Goal: Information Seeking & Learning: Learn about a topic

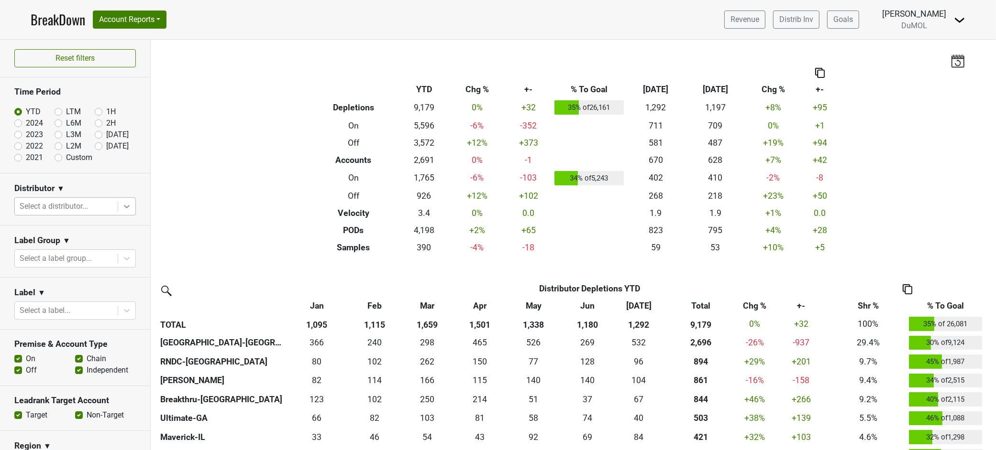
click at [122, 204] on icon at bounding box center [127, 207] width 10 height 10
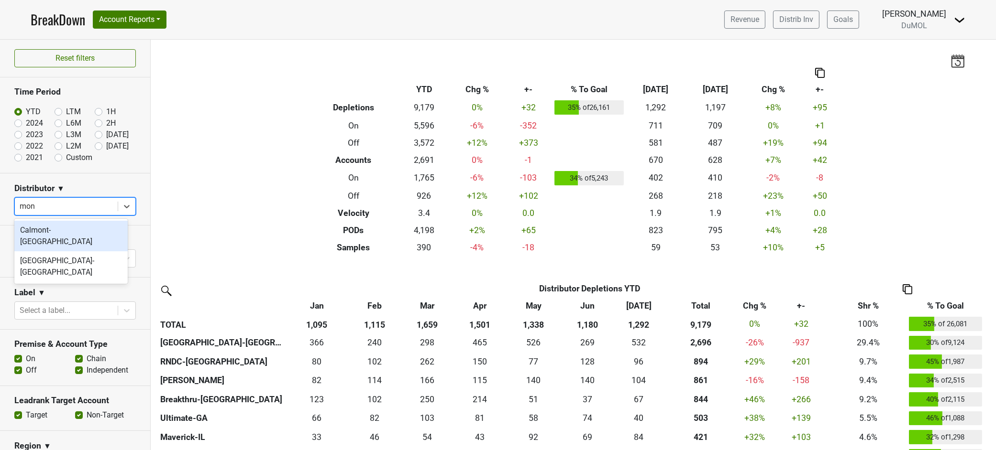
type input "mont"
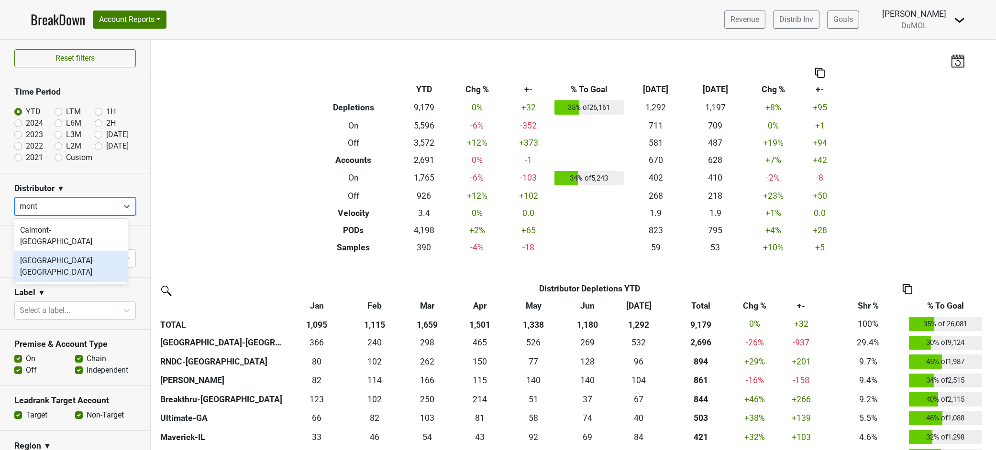
click at [38, 252] on div "Monterey-CA" at bounding box center [70, 267] width 113 height 31
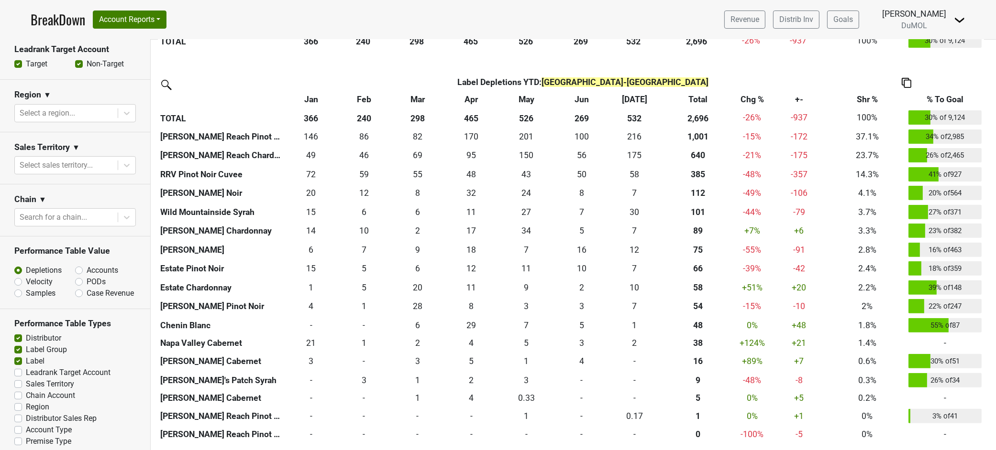
scroll to position [368, 0]
click at [26, 365] on label "Leadrank Target Account" at bounding box center [68, 370] width 85 height 11
click at [16, 365] on input "Leadrank Target Account" at bounding box center [18, 370] width 8 height 10
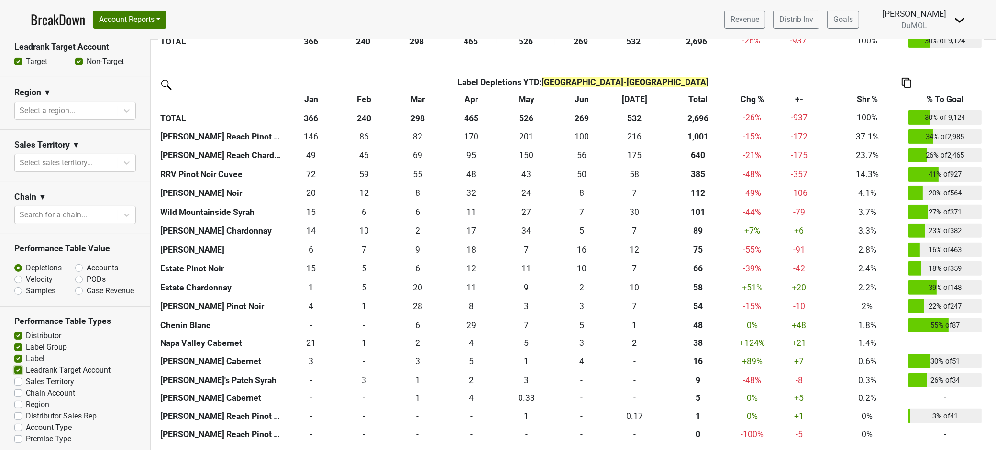
checkbox input "true"
click at [16, 361] on div "Reset filters Time Period YTD LTM 1H 2024 L6M 2H 2023 L3M Jul '25 2022 L2M Aug …" at bounding box center [75, 245] width 151 height 411
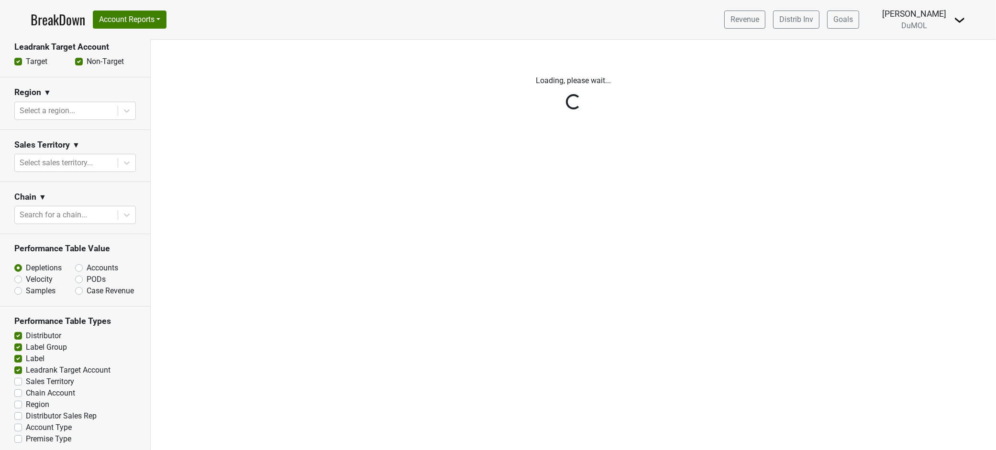
scroll to position [0, 0]
click at [18, 374] on div "Reset filters Time Period YTD LTM 1H 2024 L6M 2H 2023 L3M Jul '25 2022 L2M Aug …" at bounding box center [75, 245] width 151 height 411
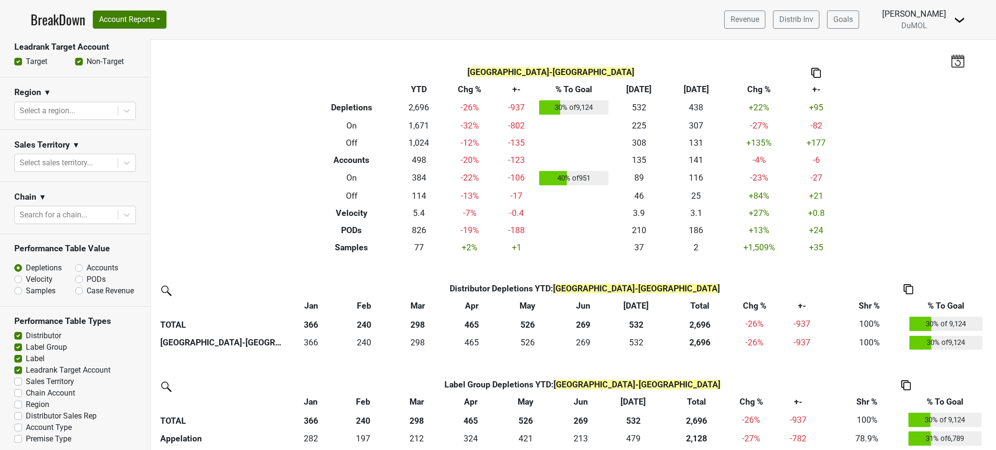
click at [26, 377] on label "Sales Territory" at bounding box center [50, 381] width 48 height 11
click at [17, 377] on input "Sales Territory" at bounding box center [18, 381] width 8 height 10
checkbox input "true"
click at [26, 411] on label "Distributor Sales Rep" at bounding box center [61, 416] width 71 height 11
click at [18, 411] on input "Distributor Sales Rep" at bounding box center [18, 416] width 8 height 10
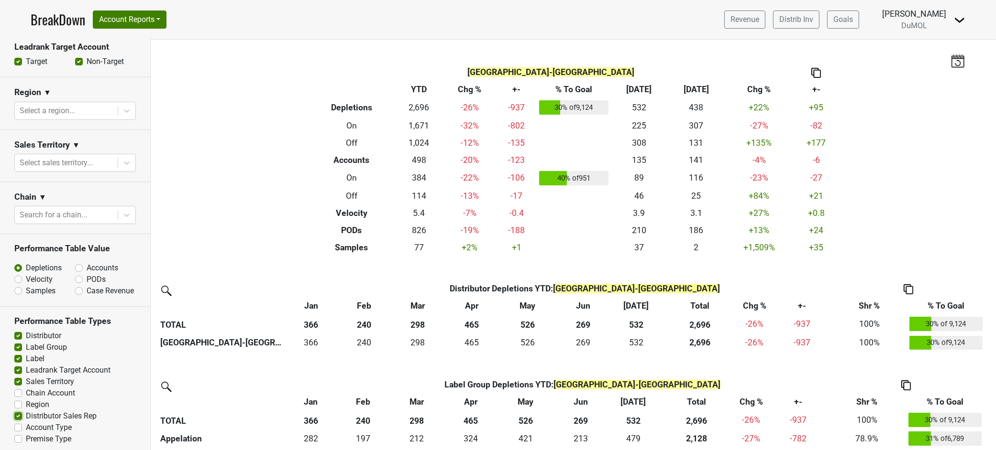
checkbox input "true"
click at [18, 410] on div "Reset filters Time Period YTD LTM 1H 2024 L6M 2H 2023 L3M Jul '25 2022 L2M Aug …" at bounding box center [75, 245] width 151 height 411
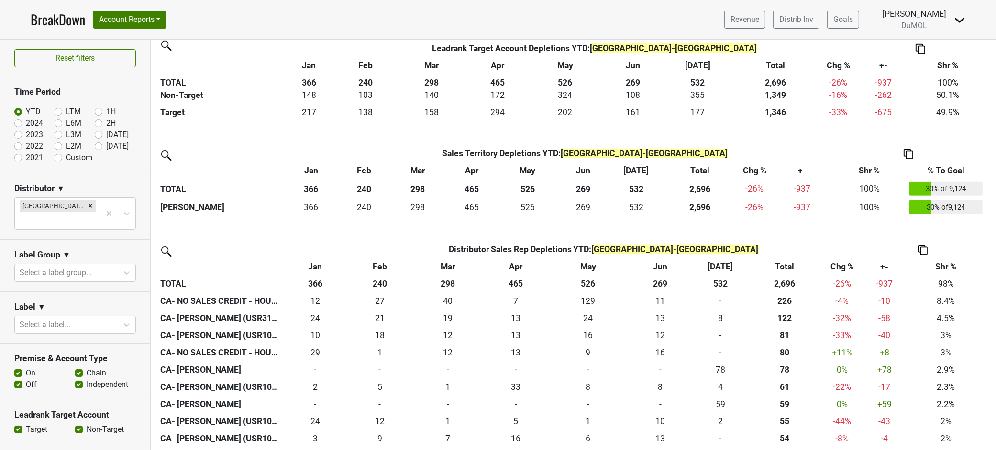
click at [106, 134] on label "Jul '25" at bounding box center [117, 134] width 22 height 11
click at [95, 134] on input "Jul '25" at bounding box center [114, 134] width 38 height 10
radio input "true"
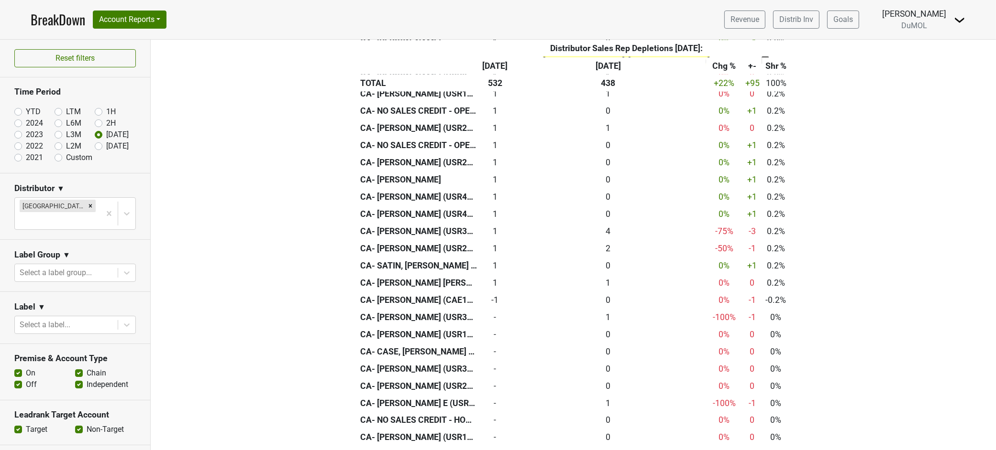
click at [106, 149] on label "Aug '25" at bounding box center [117, 146] width 22 height 11
click at [95, 149] on input "Aug '25" at bounding box center [114, 146] width 38 height 10
radio input "true"
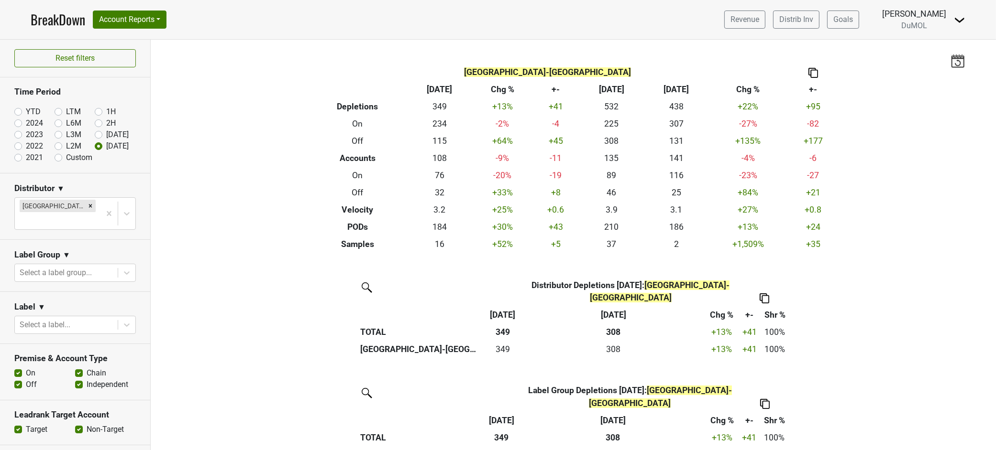
click at [106, 136] on label "Jul '25" at bounding box center [117, 134] width 22 height 11
click at [95, 136] on input "Jul '25" at bounding box center [114, 134] width 38 height 10
radio input "true"
click at [92, 136] on div "Reset filters Time Period YTD LTM 1H 2024 L6M 2H 2023 L3M Jul '25 2022 L2M Aug …" at bounding box center [75, 245] width 151 height 411
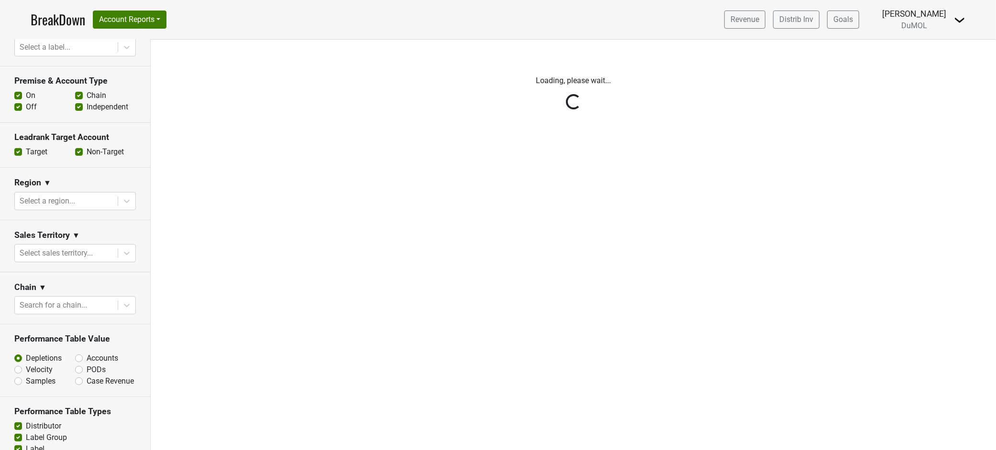
scroll to position [368, 0]
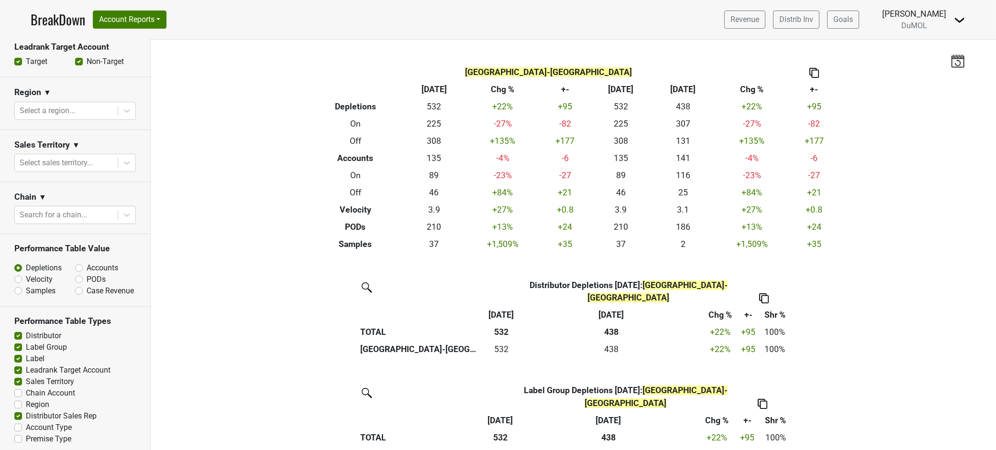
click at [26, 285] on label "Samples" at bounding box center [41, 290] width 30 height 11
click at [17, 285] on input "Samples" at bounding box center [43, 290] width 58 height 10
radio input "true"
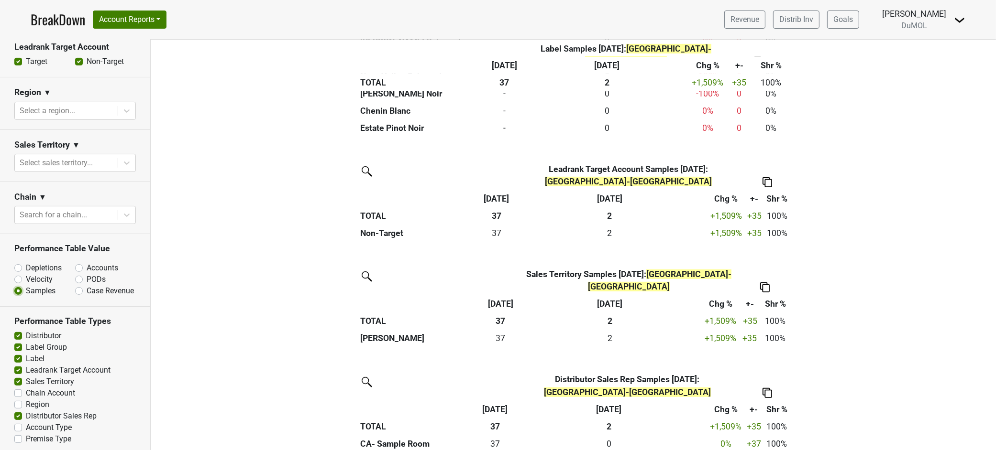
scroll to position [9, 0]
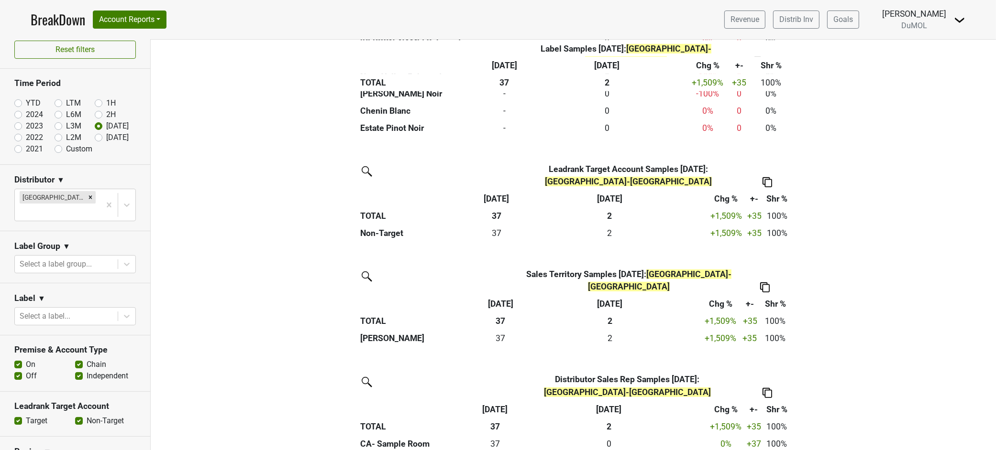
click at [106, 138] on label "Aug '25" at bounding box center [117, 137] width 22 height 11
click at [95, 138] on input "Aug '25" at bounding box center [114, 137] width 38 height 10
radio input "true"
click at [92, 138] on div "Reset filters Time Period YTD LTM 1H 2024 L6M 2H 2023 L3M Jul '25 2022 L2M Aug …" at bounding box center [75, 245] width 151 height 411
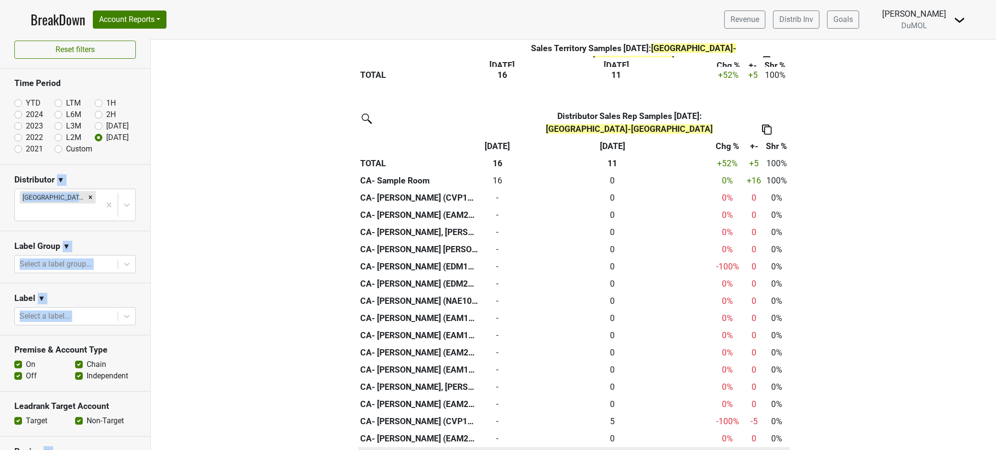
scroll to position [1116, 0]
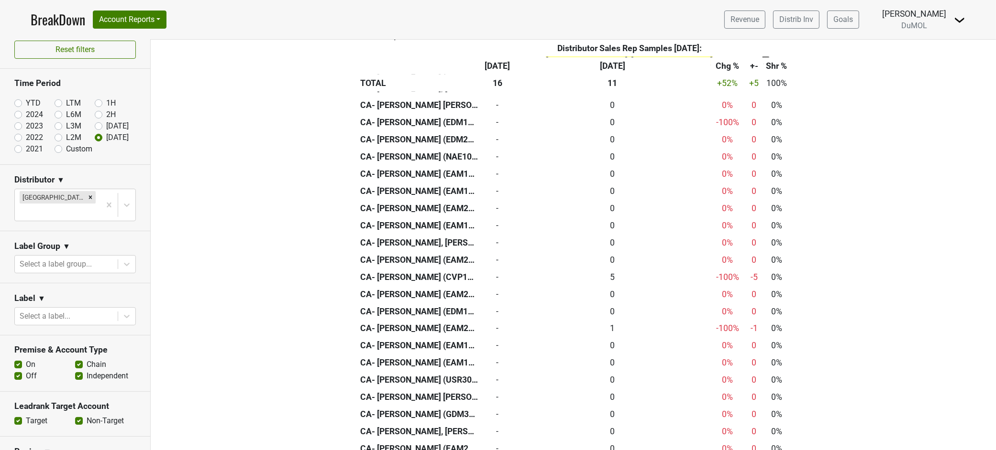
click at [254, 231] on div "Distributor Distributor Samples Aug '25 : Monterey-CA Aug '25 Aug '24 Chg % +- …" at bounding box center [573, 282] width 845 height 2243
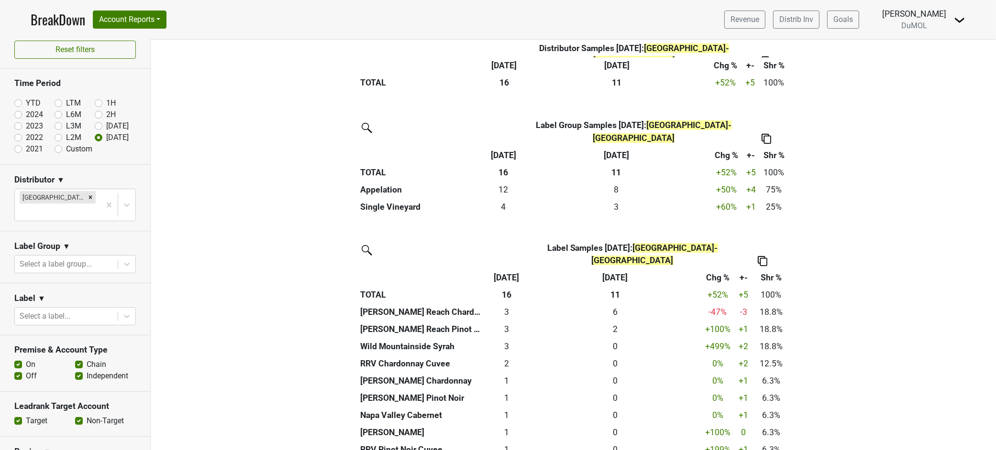
scroll to position [0, 0]
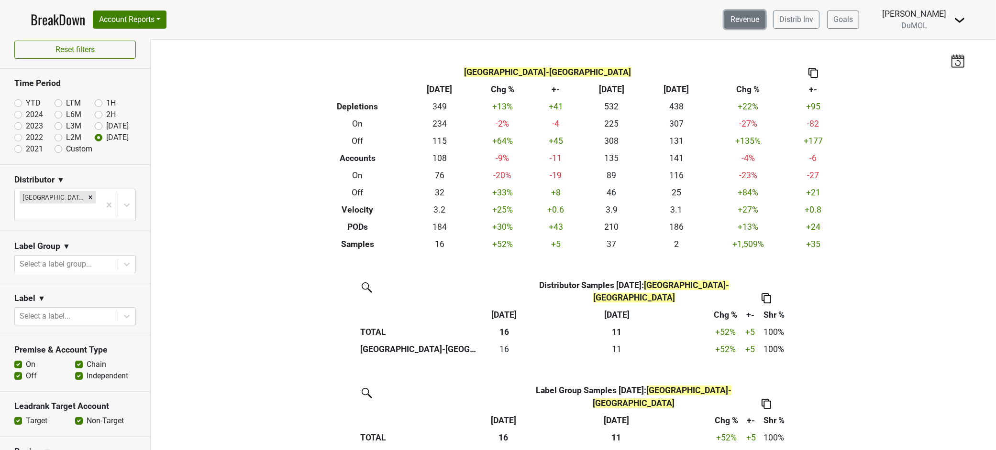
click at [748, 17] on link "Revenue" at bounding box center [744, 20] width 41 height 18
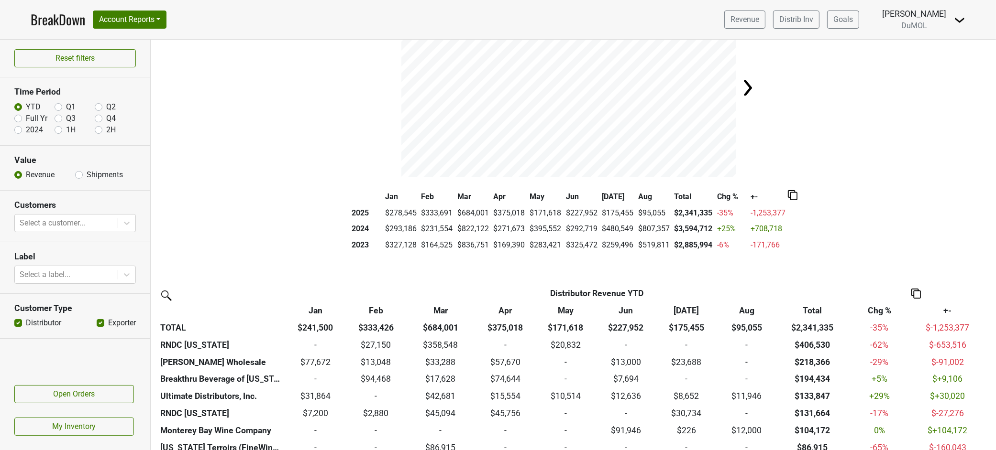
scroll to position [53, 0]
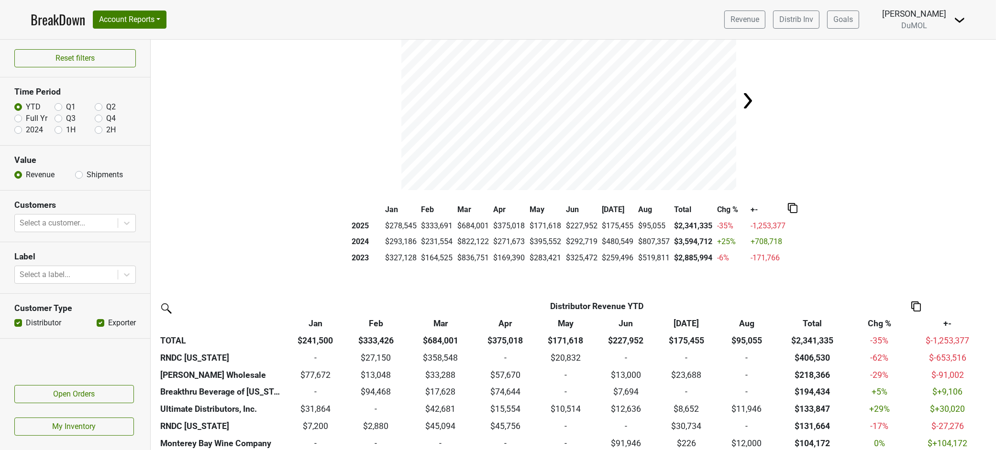
click at [26, 120] on label "Full Yr" at bounding box center [37, 118] width 22 height 11
click at [17, 120] on input "Full Yr" at bounding box center [18, 118] width 8 height 10
radio input "true"
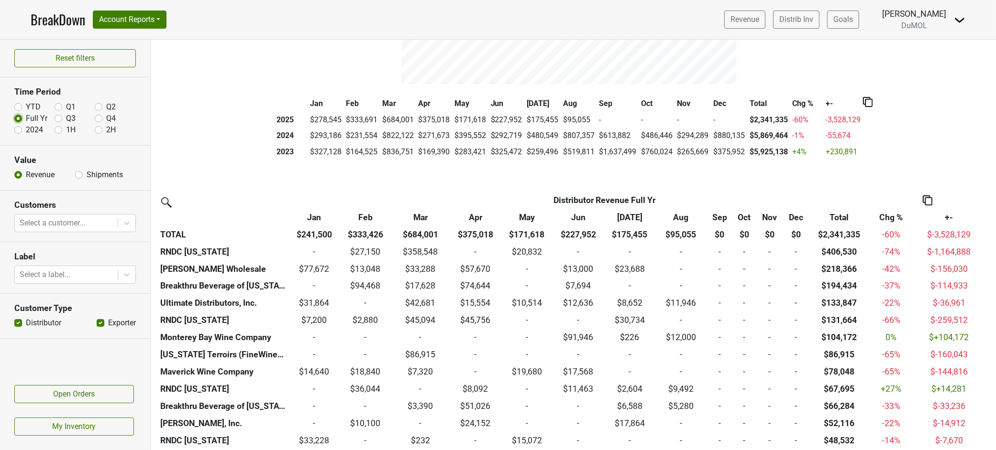
scroll to position [0, 0]
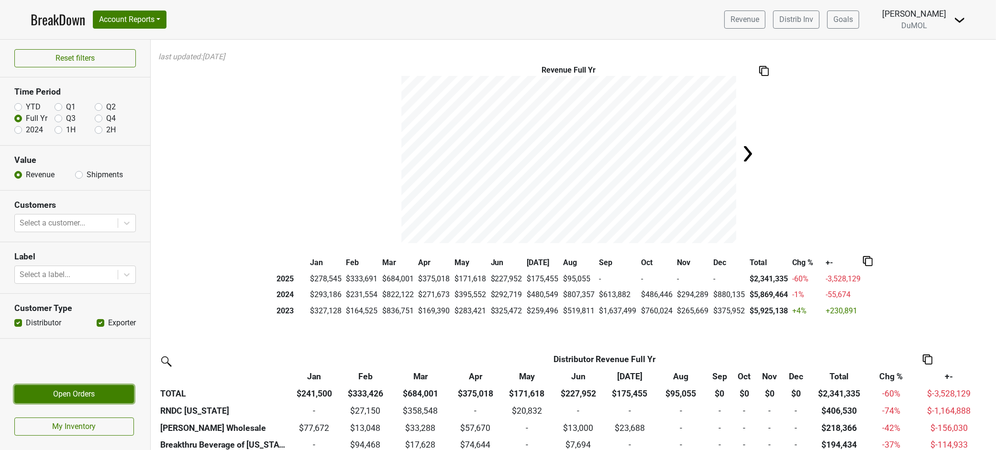
click at [76, 395] on link "Open Orders" at bounding box center [74, 394] width 120 height 18
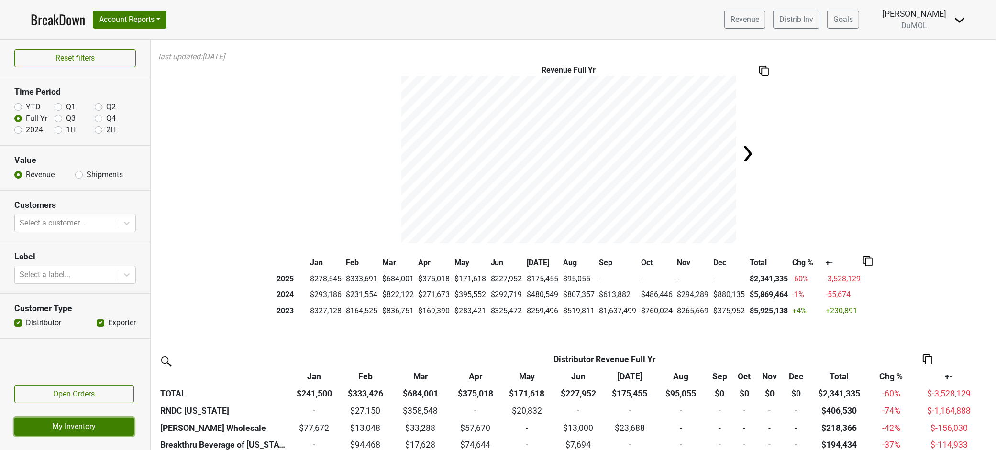
click at [78, 427] on link "My Inventory" at bounding box center [74, 427] width 120 height 18
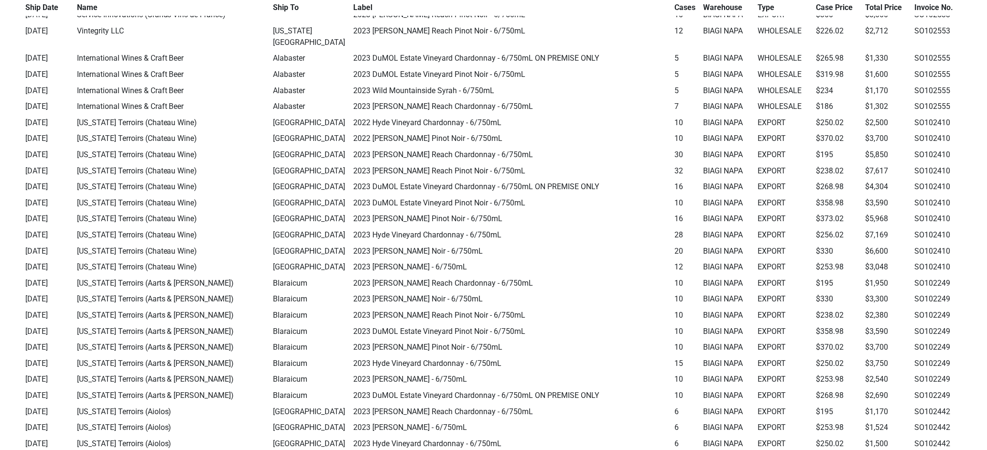
scroll to position [1009, 0]
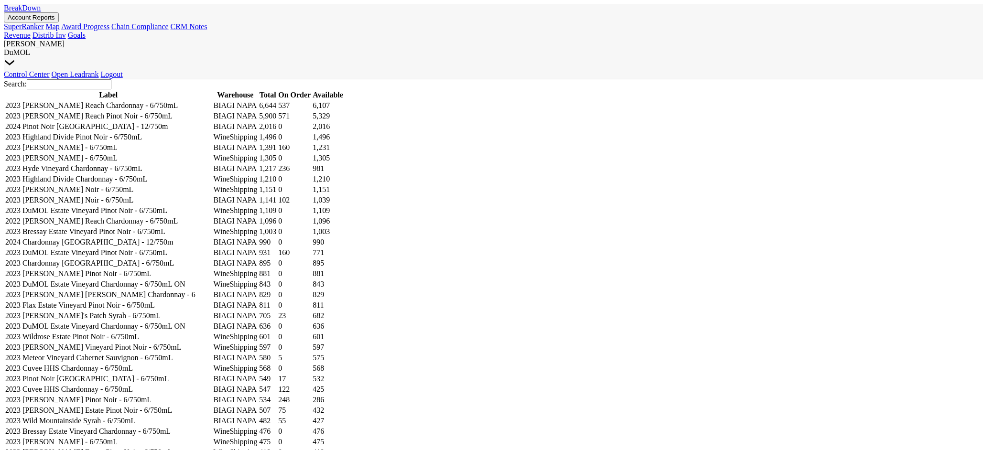
drag, startPoint x: 304, startPoint y: 74, endPoint x: 308, endPoint y: 71, distance: 5.2
click at [111, 79] on input "Search:" at bounding box center [69, 84] width 85 height 10
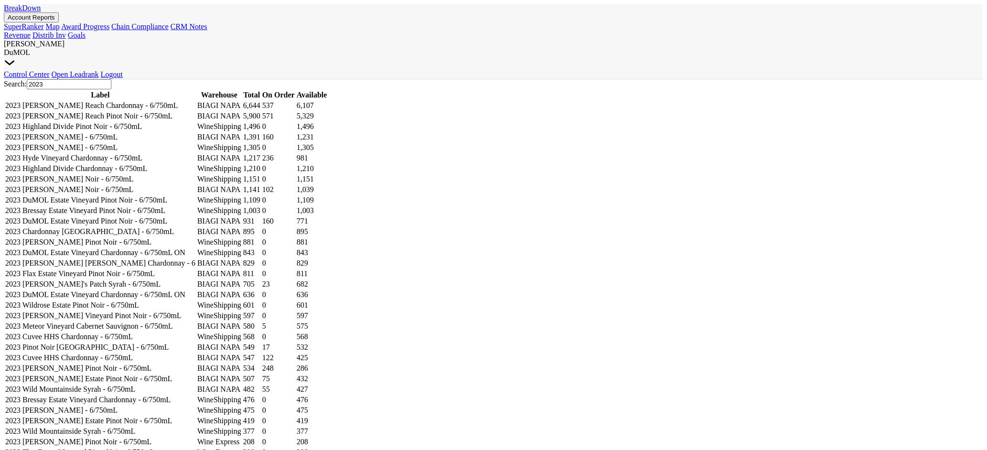
type input "2023"
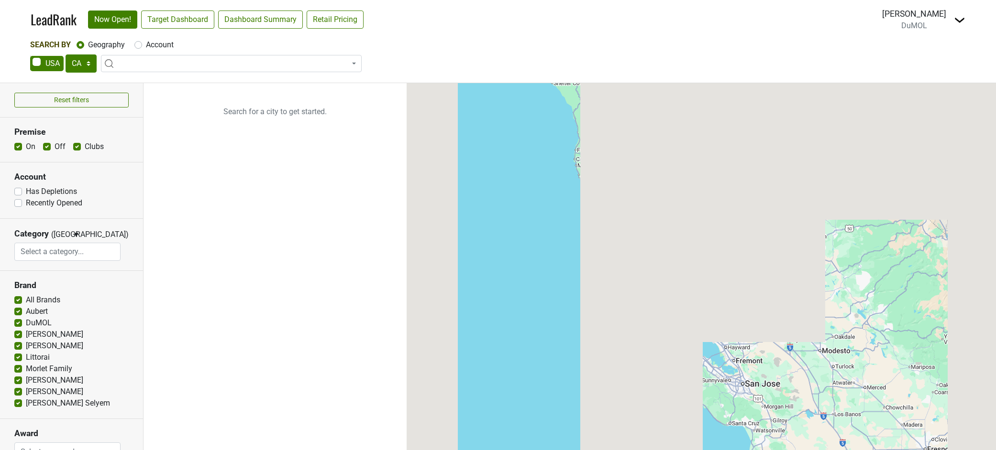
select select "CA"
select select
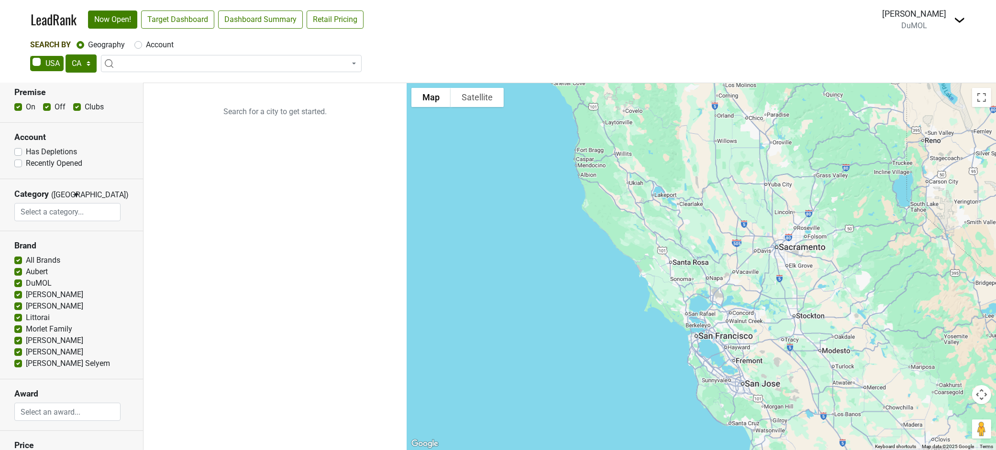
scroll to position [106, 0]
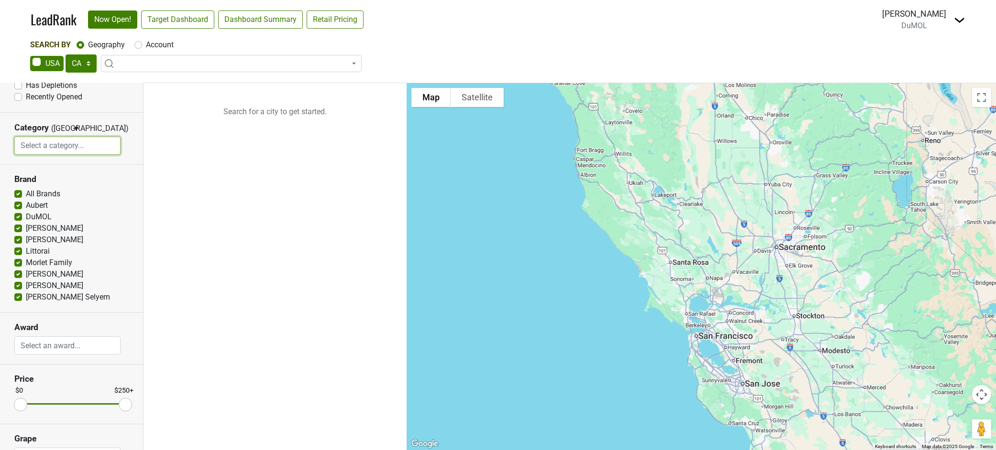
click at [35, 143] on input "search" at bounding box center [67, 146] width 105 height 18
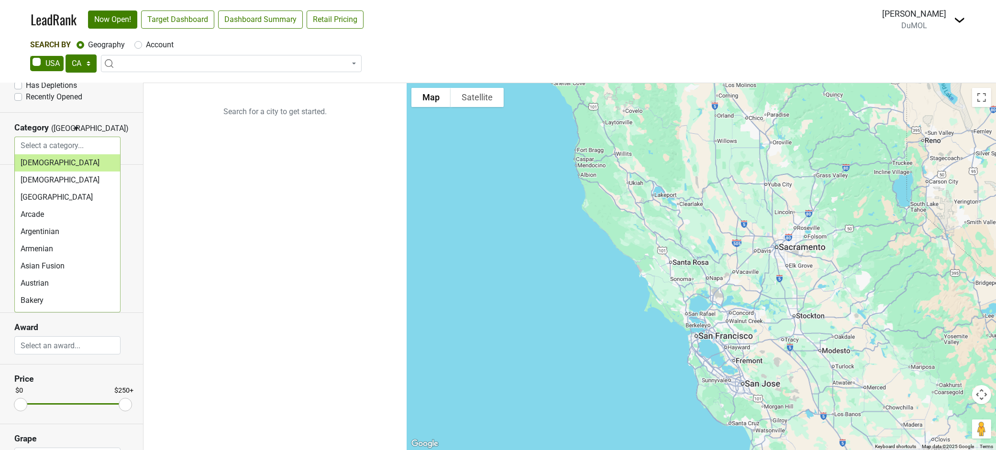
click at [35, 143] on input "search" at bounding box center [67, 146] width 105 height 18
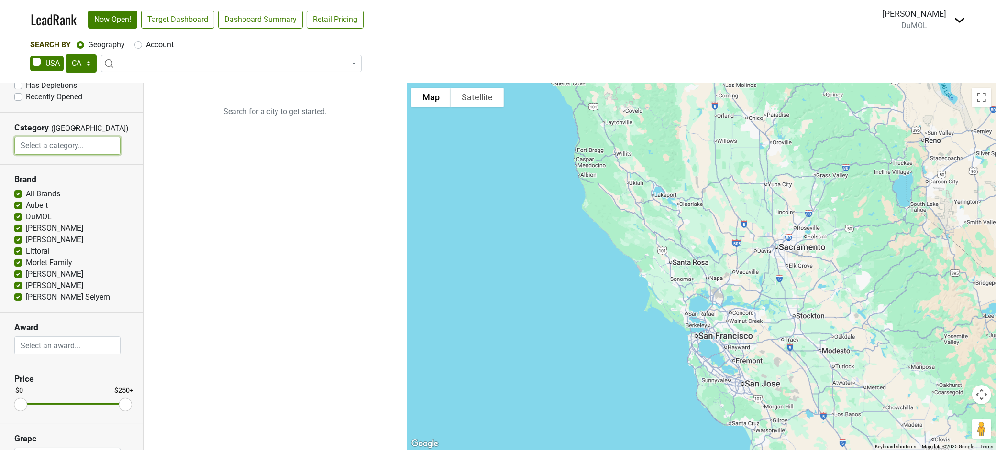
click at [226, 164] on ul "Search for a city to get started." at bounding box center [274, 266] width 263 height 367
click at [51, 351] on input "search" at bounding box center [67, 346] width 105 height 18
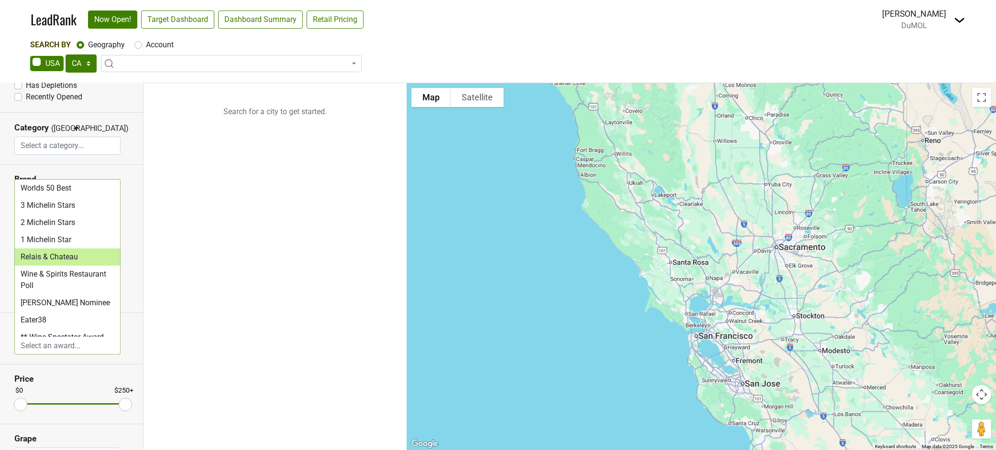
select select "Relais & Chateau"
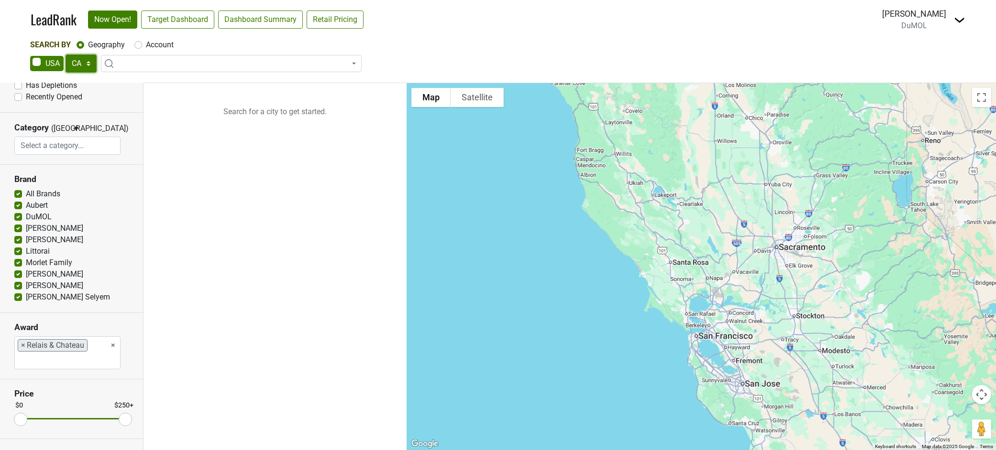
click at [79, 59] on select "AK AL AR AZ CA CO CT DC DE FL GA HI IA ID IL IN KS KY LA MA MD ME MI MN MO MS M…" at bounding box center [81, 64] width 31 height 18
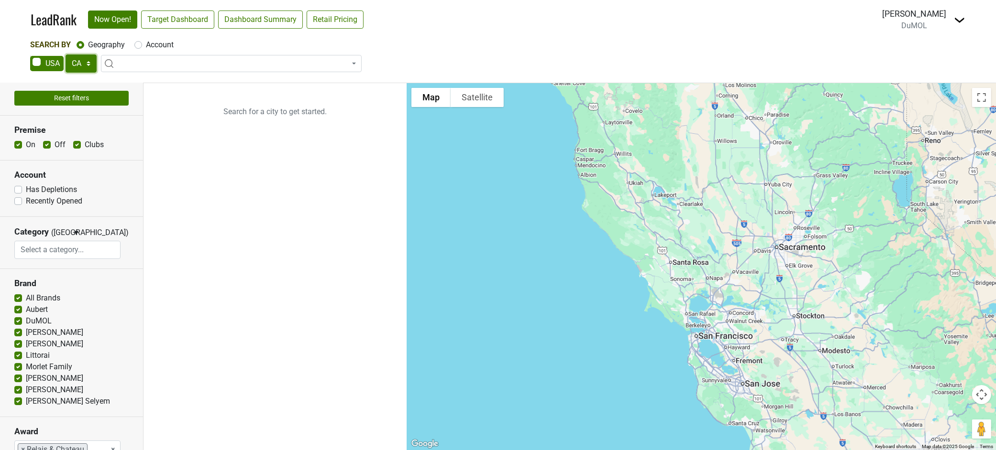
scroll to position [0, 0]
click at [76, 60] on select "AK AL AR AZ CA CO CT DC DE FL GA HI IA ID IL IN KS KY LA MA MD ME MI MN MO MS M…" at bounding box center [81, 64] width 31 height 18
select select "SC"
click at [66, 55] on select "AK AL AR AZ CA CO CT DC DE FL GA HI IA ID IL IN KS KY LA MA MD ME MI MN MO MS M…" at bounding box center [81, 64] width 31 height 18
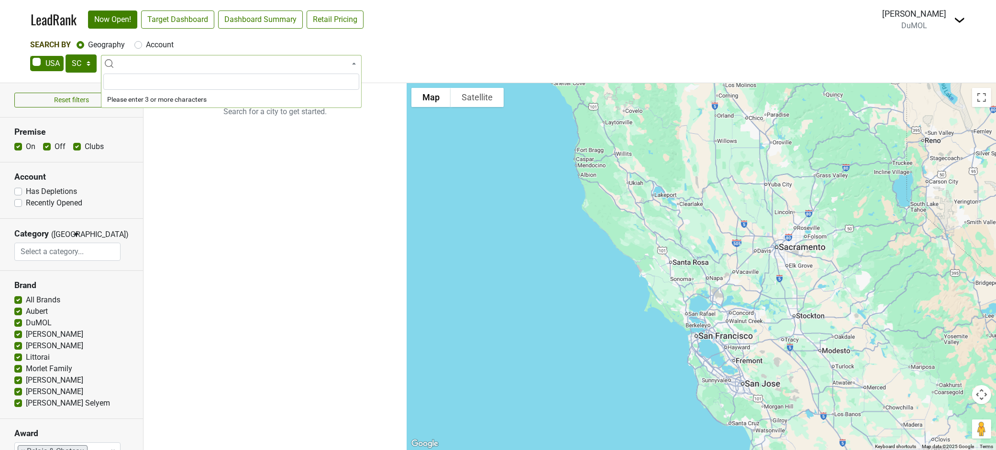
click at [136, 83] on input "search" at bounding box center [231, 82] width 256 height 16
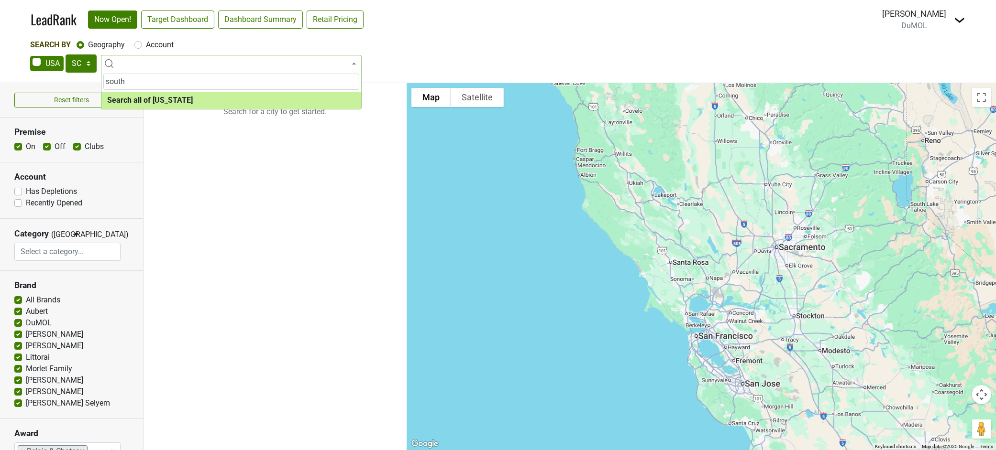
type input "south"
select select "ALL_SC"
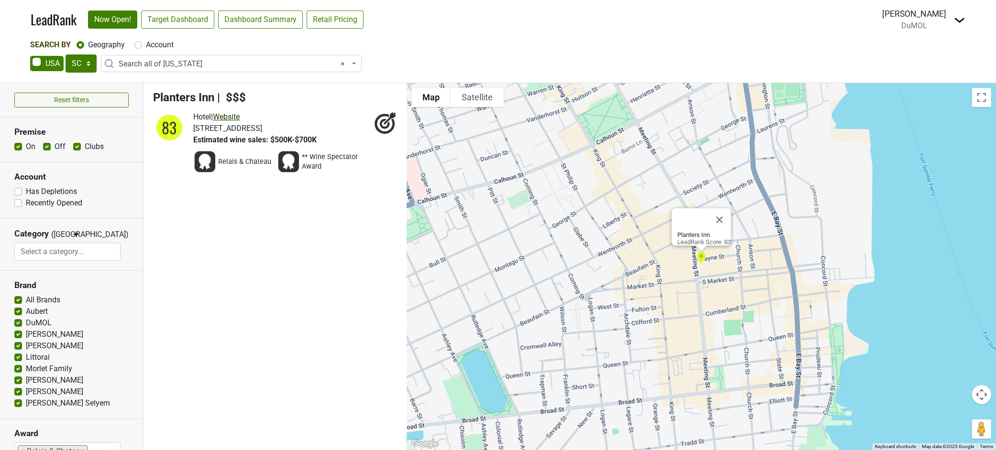
click at [237, 115] on link "Website" at bounding box center [226, 116] width 27 height 9
click at [81, 59] on select "AK AL AR AZ CA CO CT DC DE FL GA HI IA ID IL IN KS KY LA MA MD ME MI MN MO MS M…" at bounding box center [81, 64] width 31 height 18
select select "GA"
click at [66, 55] on select "AK AL AR AZ CA CO CT DC DE FL GA HI IA ID IL IN KS KY LA MA MD ME MI MN MO MS M…" at bounding box center [81, 64] width 31 height 18
select select
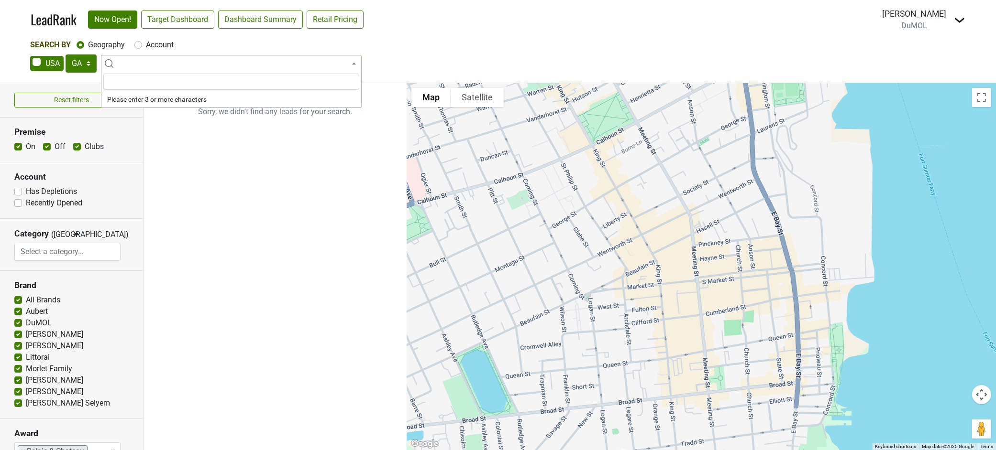
click at [127, 83] on input "search" at bounding box center [231, 82] width 256 height 16
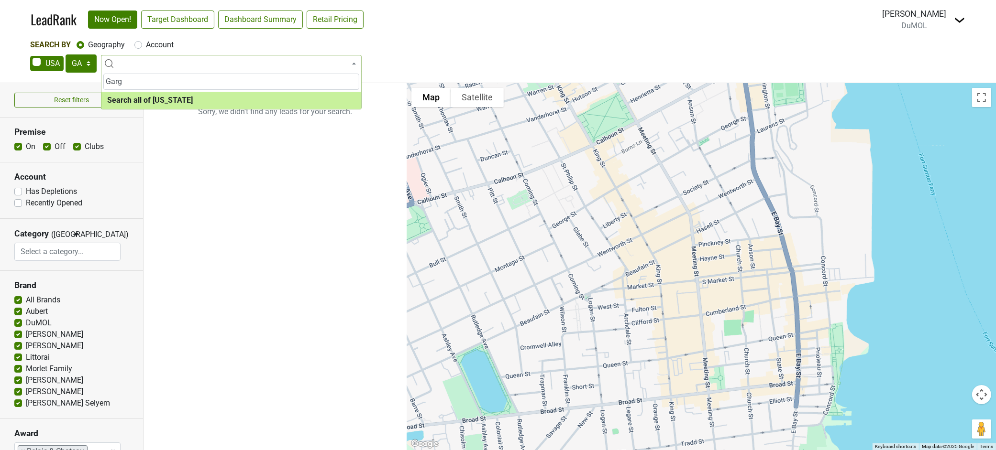
type input "Garg"
select select "ALL_GA"
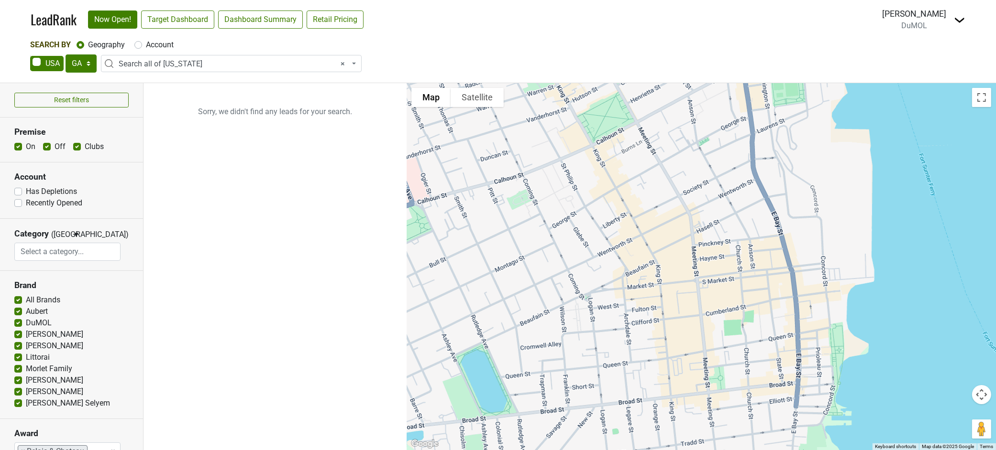
click at [47, 19] on link "LeadRank" at bounding box center [54, 20] width 46 height 20
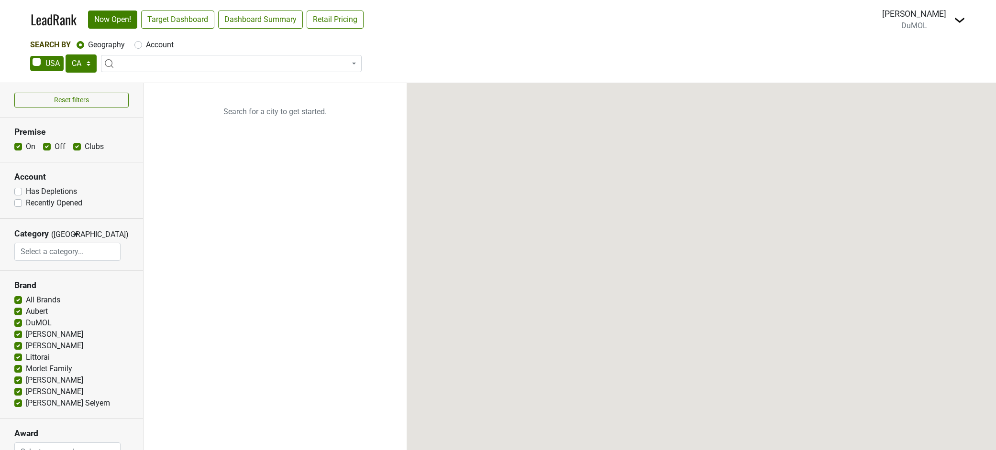
select select "CA"
select select
select select "GA"
select select
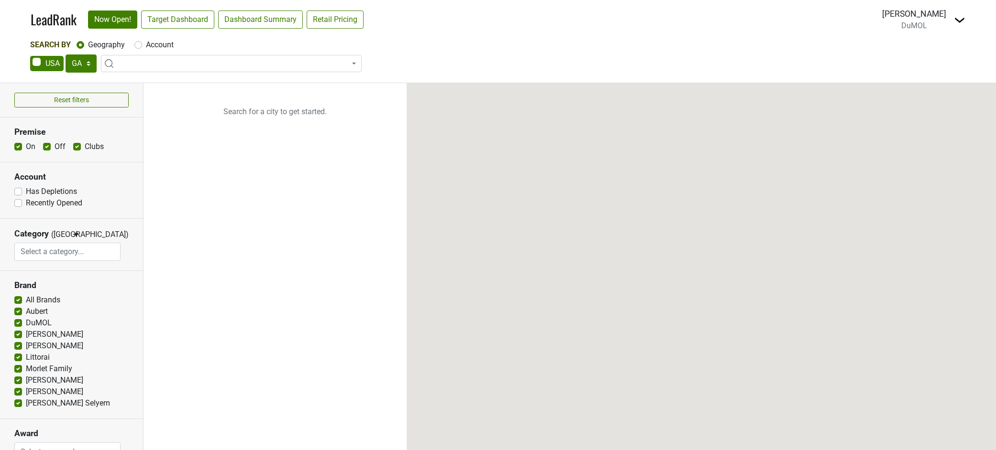
select select "Relais & Chateau"
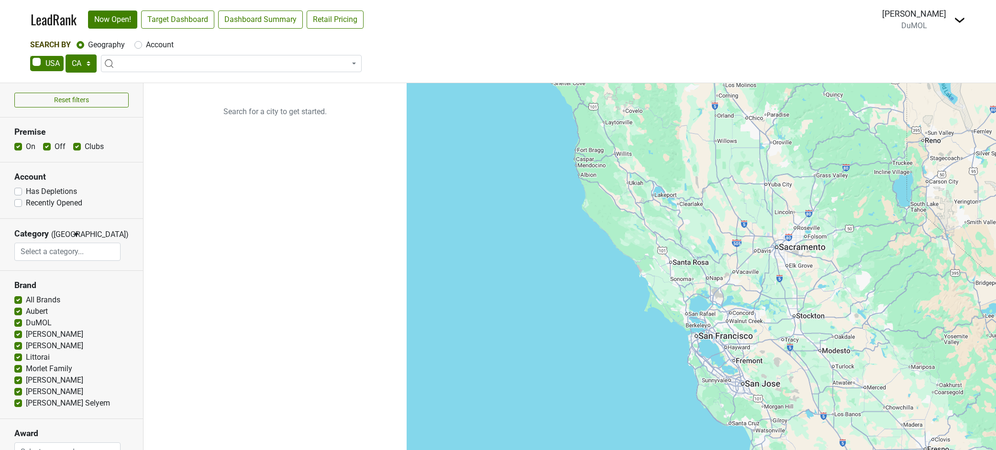
select select "CA"
select select
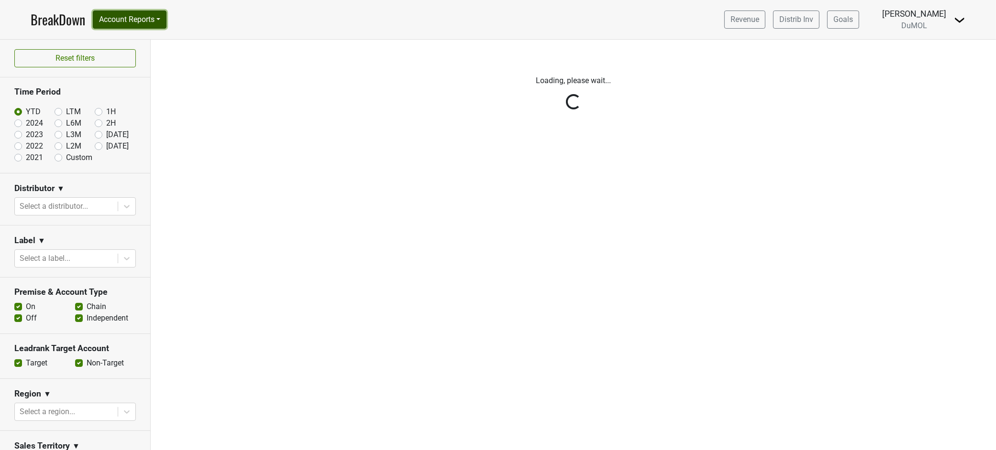
click at [154, 12] on button "Account Reports" at bounding box center [130, 20] width 74 height 18
click at [153, 12] on button "Account Reports" at bounding box center [130, 20] width 74 height 18
click at [155, 18] on button "Account Reports" at bounding box center [130, 20] width 74 height 18
click at [137, 70] on link "Award Progress" at bounding box center [135, 72] width 85 height 15
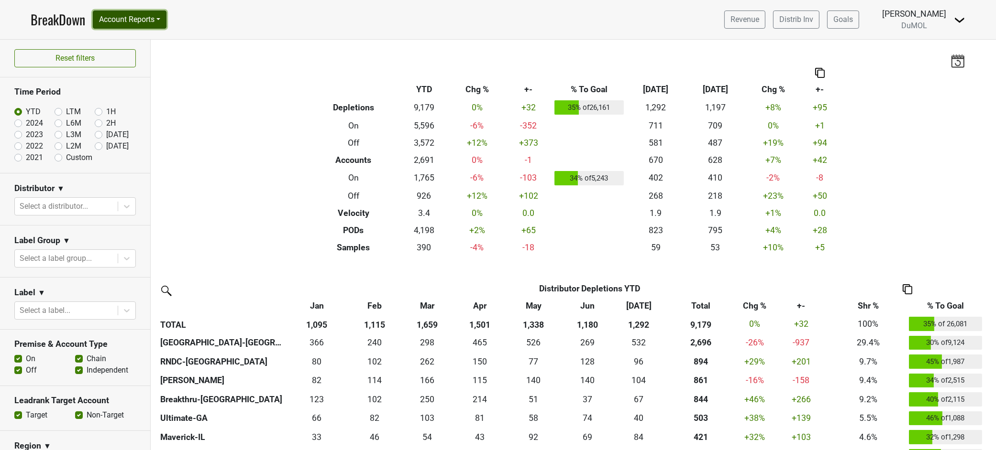
click at [165, 17] on button "Account Reports" at bounding box center [130, 20] width 74 height 18
click at [121, 42] on link "SuperRanker" at bounding box center [135, 41] width 85 height 15
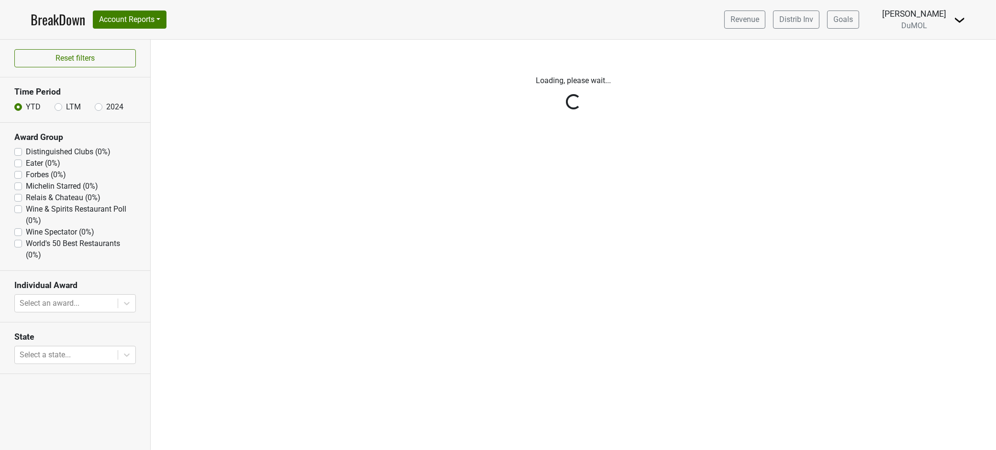
click at [17, 196] on div "Reset filters Time Period YTD LTM 2024 Award Group Distinguished Clubs (0%) Eat…" at bounding box center [75, 245] width 151 height 411
click at [15, 198] on div "Reset filters Time Period YTD LTM 2024 Award Group Distinguished Clubs (0%) Eat…" at bounding box center [75, 245] width 151 height 411
click at [17, 198] on div "Reset filters Time Period YTD LTM 2024 Award Group Distinguished Clubs (0%) Eat…" at bounding box center [75, 245] width 151 height 411
click at [26, 198] on label "Relais & Chateau (6%)" at bounding box center [63, 197] width 75 height 11
click at [17, 198] on Chateau "Relais & Chateau (6%)" at bounding box center [18, 197] width 8 height 10
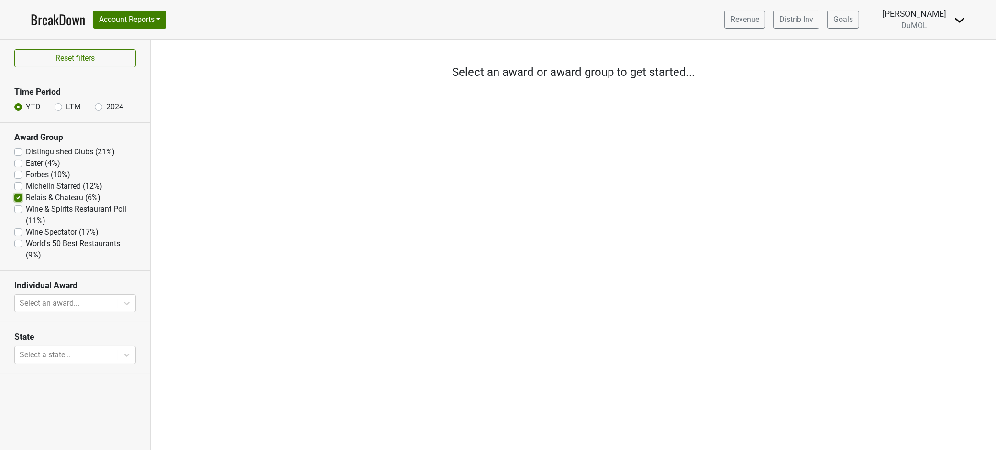
checkbox Chateau "true"
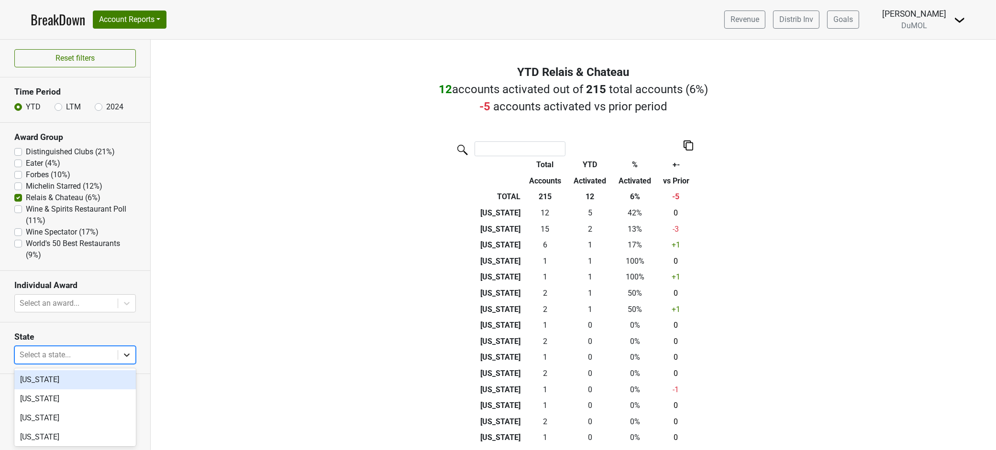
click at [128, 355] on icon at bounding box center [127, 355] width 6 height 3
type input "mass"
click at [49, 380] on div "[US_STATE]" at bounding box center [74, 380] width 121 height 19
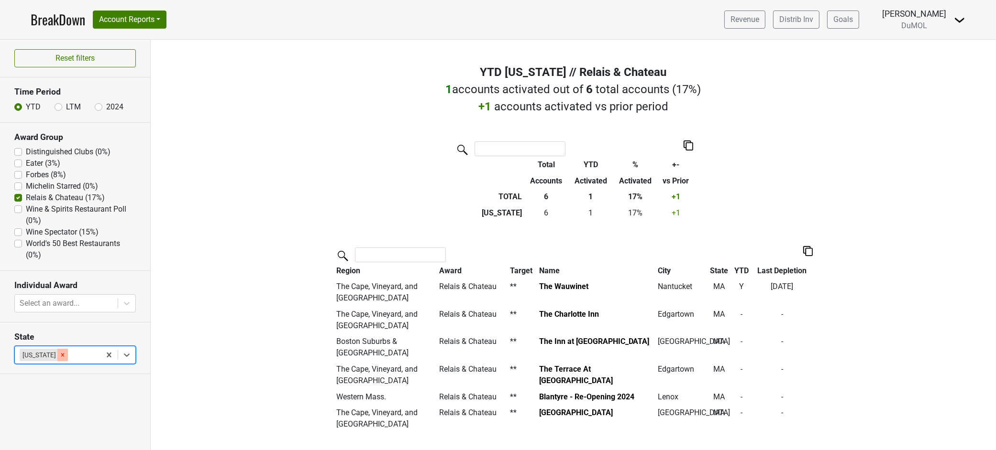
click at [66, 355] on icon "Remove Massachusetts" at bounding box center [62, 355] width 7 height 7
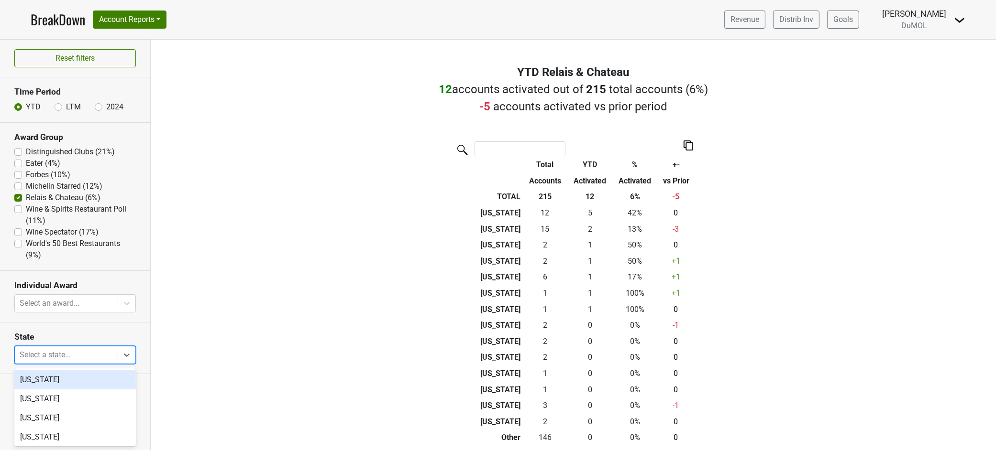
click at [59, 354] on div at bounding box center [66, 355] width 93 height 13
type input "tenn"
click at [46, 381] on div "[US_STATE]" at bounding box center [74, 380] width 121 height 19
click at [46, 381] on div "Reset filters Time Period YTD LTM 2024 Award Group Distinguished Clubs (21%) Ea…" at bounding box center [75, 245] width 151 height 411
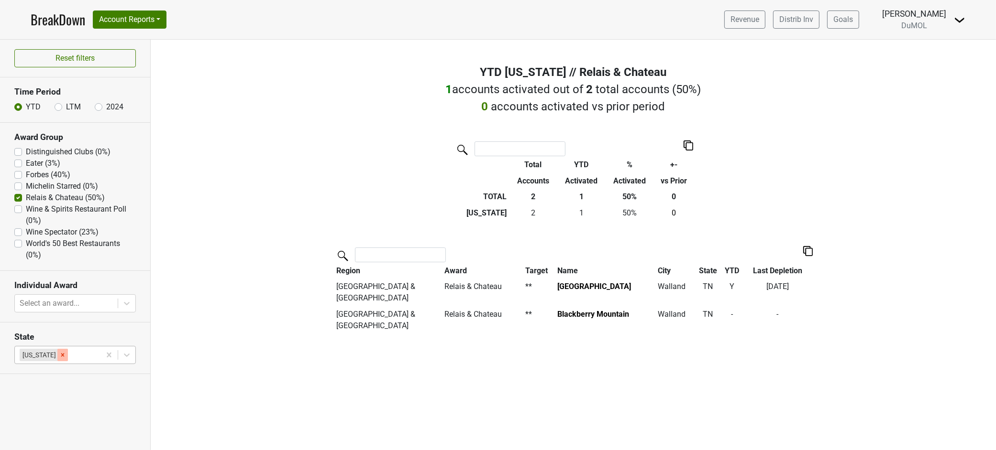
click at [61, 356] on icon "Remove Tennessee" at bounding box center [62, 354] width 3 height 3
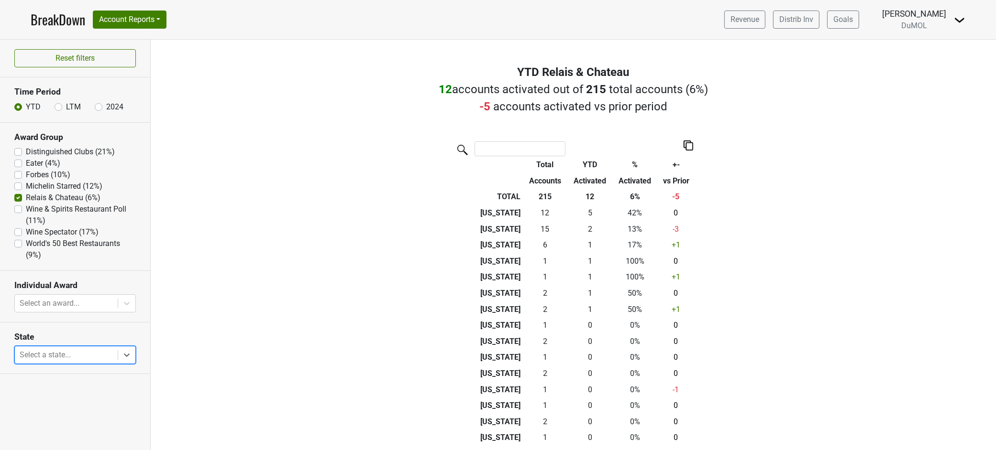
click at [35, 352] on div at bounding box center [66, 355] width 93 height 13
type input "[PERSON_NAME]"
click at [51, 379] on div "[US_STATE]" at bounding box center [74, 380] width 121 height 19
click at [51, 379] on div "Reset filters Time Period YTD LTM 2024 Award Group Distinguished Clubs (21%) Ea…" at bounding box center [75, 245] width 151 height 411
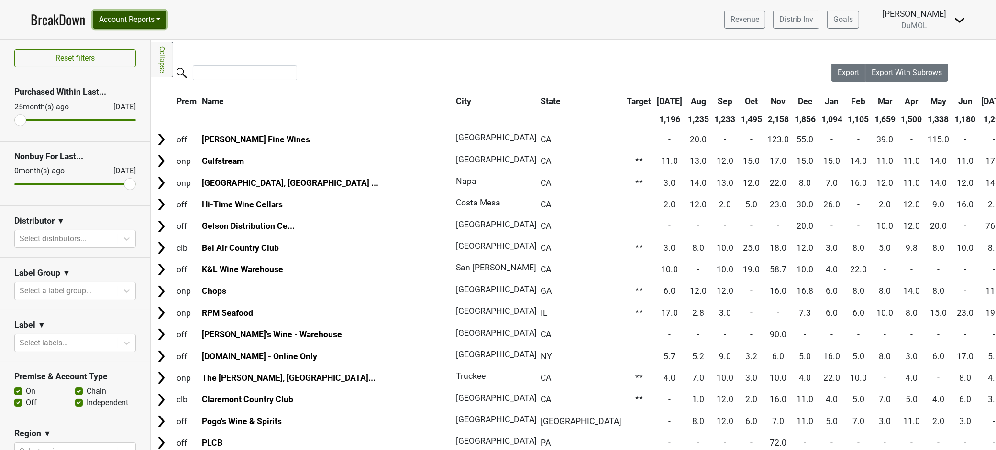
click at [159, 18] on button "Account Reports" at bounding box center [130, 20] width 74 height 18
click at [602, 46] on div "Filters Collapse Loading, please wait... Please wait, your file is being downlo…" at bounding box center [573, 245] width 845 height 411
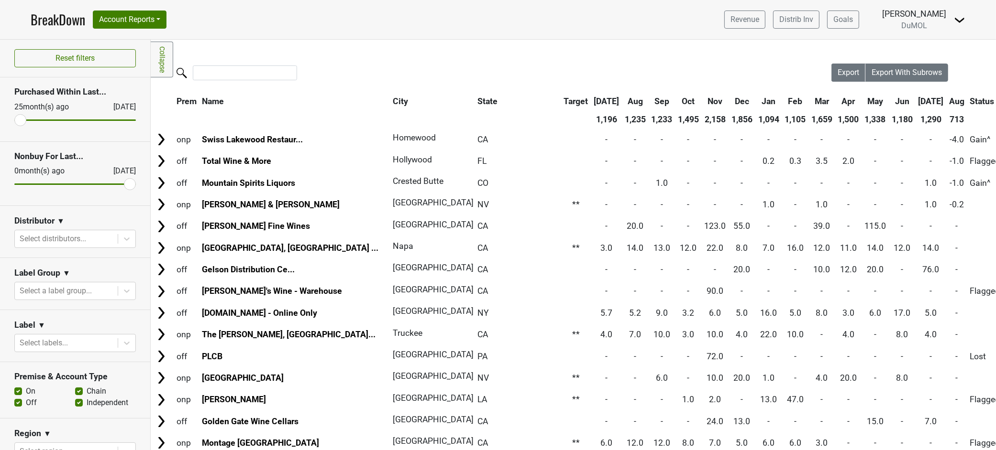
click at [946, 98] on th "Aug" at bounding box center [956, 101] width 20 height 17
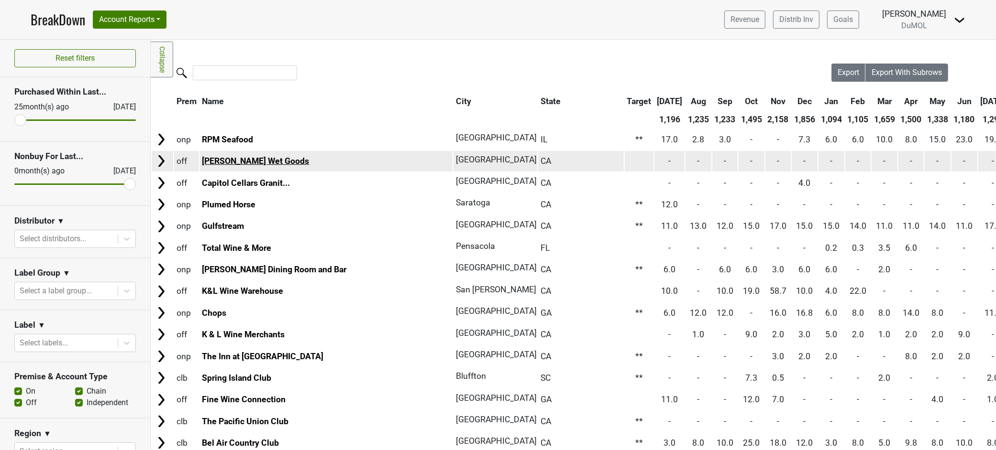
click at [221, 158] on link "Stanley's Wet Goods" at bounding box center [255, 161] width 107 height 10
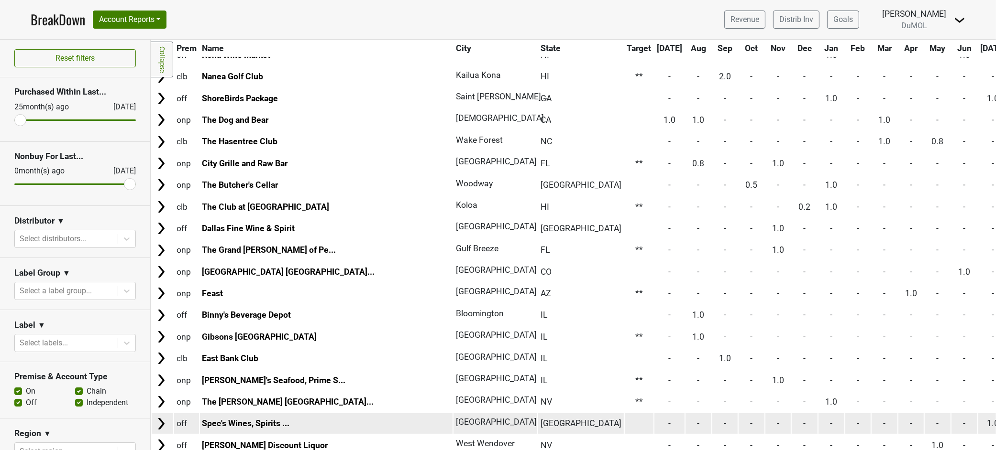
scroll to position [5047, 0]
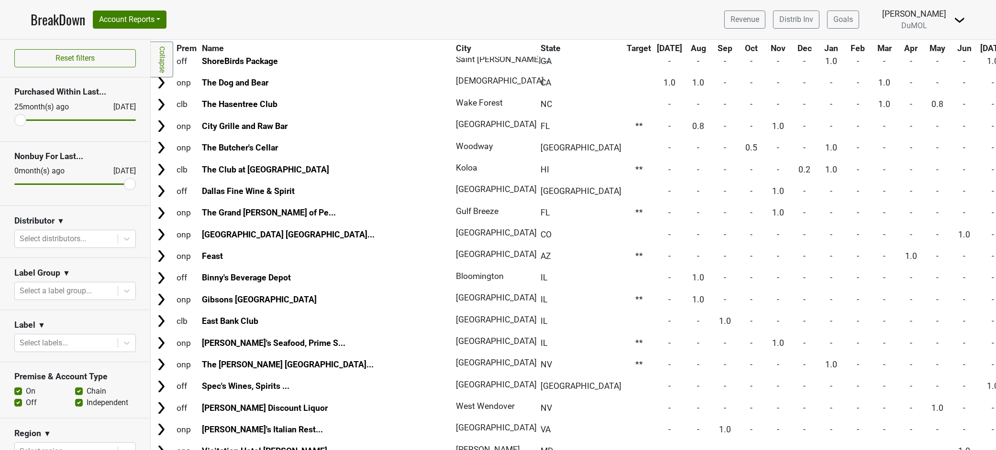
click at [49, 18] on link "BreakDown" at bounding box center [58, 20] width 55 height 20
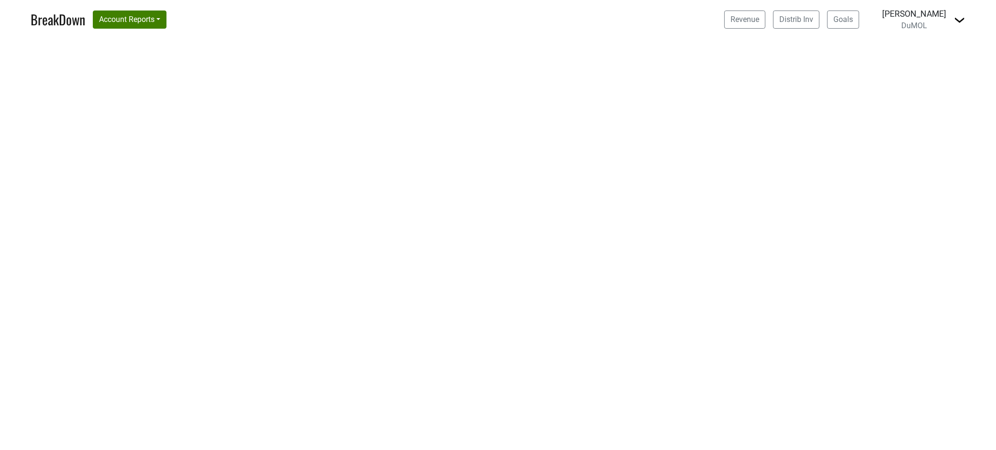
select select "CA"
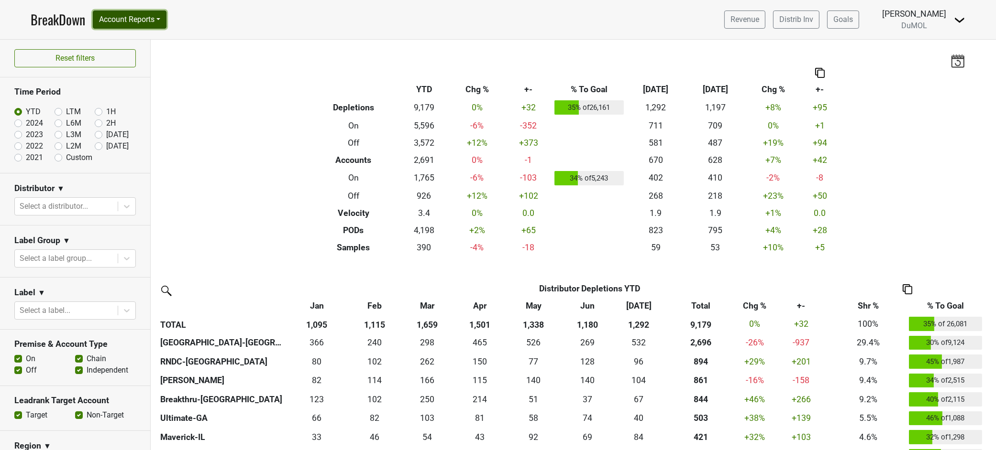
click at [163, 18] on button "Account Reports" at bounding box center [130, 20] width 74 height 18
click at [146, 73] on link "Award Progress" at bounding box center [135, 72] width 85 height 15
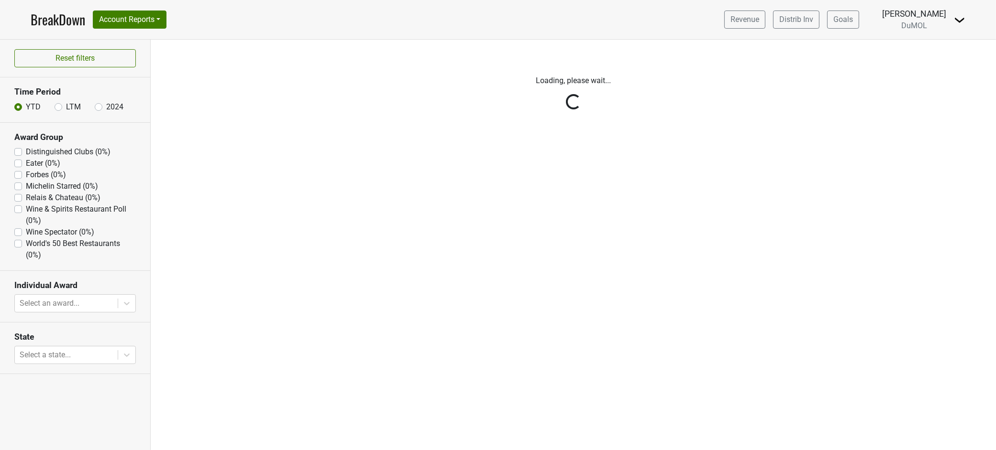
click at [19, 196] on div "Reset filters Time Period YTD LTM 2024 Award Group Distinguished Clubs (0%) Eat…" at bounding box center [75, 245] width 151 height 411
click at [26, 197] on label "Relais & Chateau (6%)" at bounding box center [63, 197] width 75 height 11
click at [19, 197] on Chateau "Relais & Chateau (6%)" at bounding box center [18, 197] width 8 height 10
checkbox Chateau "true"
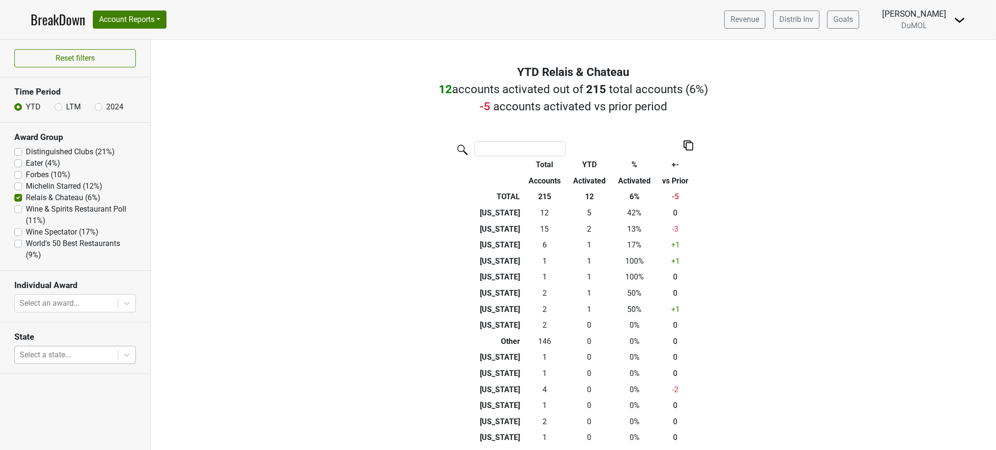
click at [63, 350] on div at bounding box center [66, 355] width 93 height 13
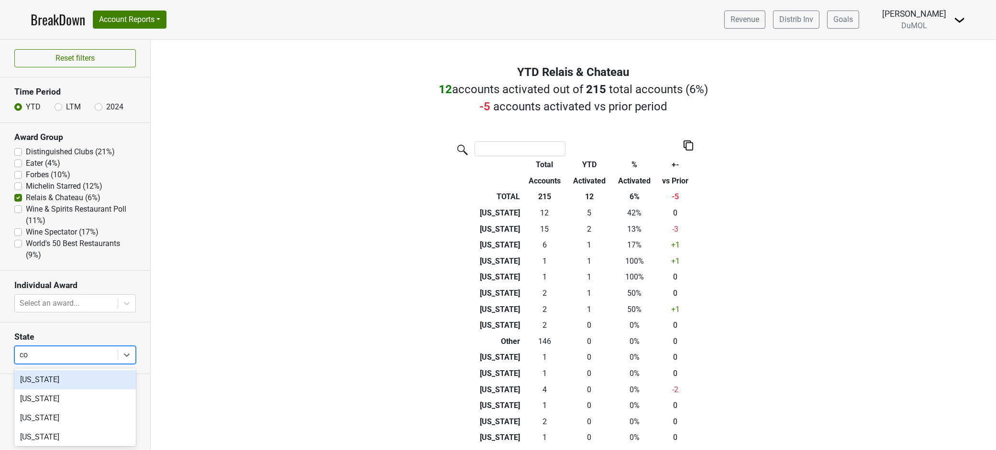
type input "col"
click at [63, 380] on div "[US_STATE]" at bounding box center [74, 380] width 121 height 19
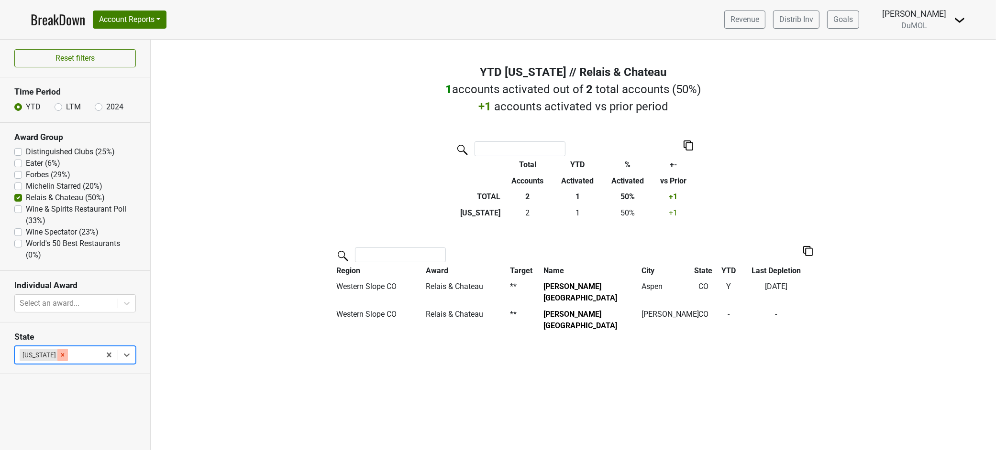
click at [61, 356] on icon "Remove Colorado" at bounding box center [62, 354] width 3 height 3
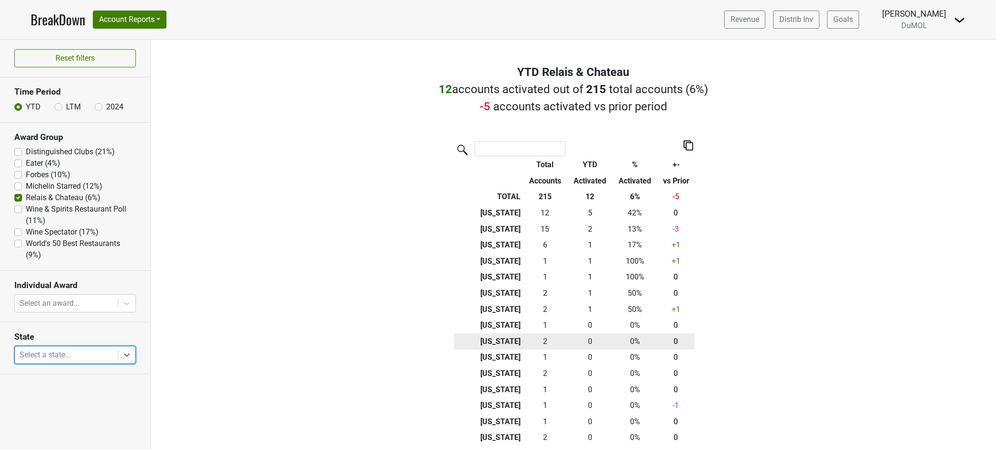
click at [502, 343] on td "[US_STATE]" at bounding box center [488, 342] width 69 height 16
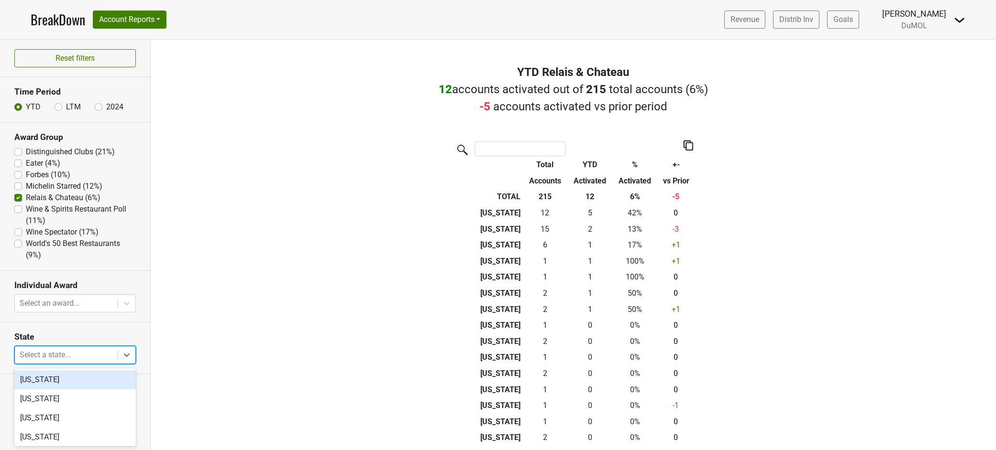
click at [96, 356] on div at bounding box center [66, 355] width 93 height 13
type input "mon"
click at [88, 389] on div "[US_STATE]" at bounding box center [74, 380] width 121 height 19
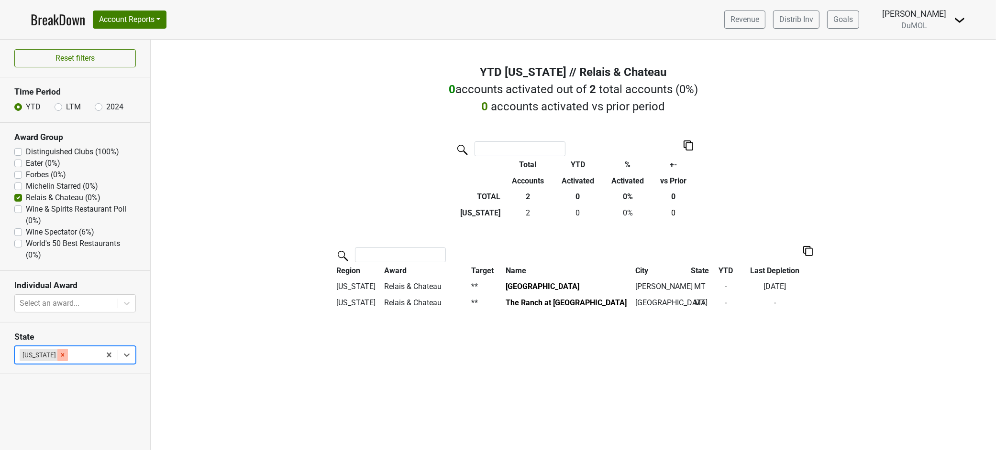
click at [59, 356] on icon "Remove Montana" at bounding box center [62, 355] width 7 height 7
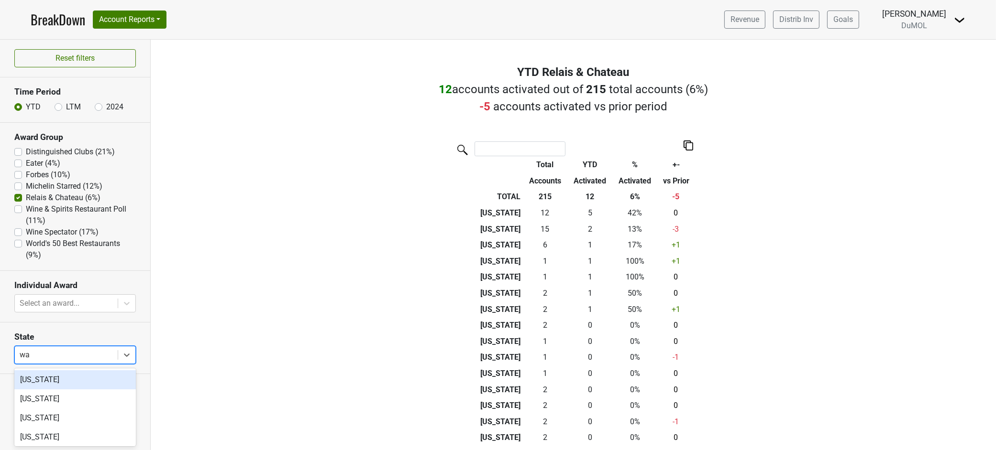
type input "was"
click at [56, 381] on div "[US_STATE]" at bounding box center [74, 380] width 121 height 19
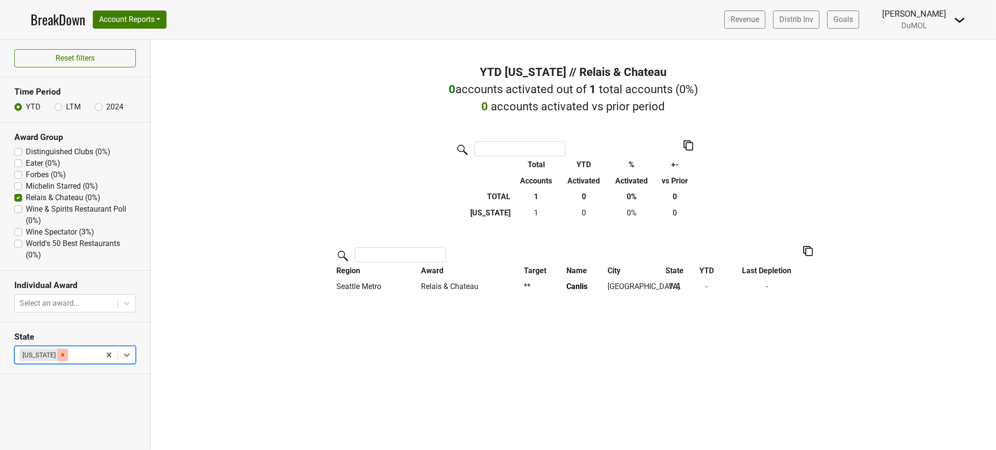
click at [64, 353] on icon "Remove Washington" at bounding box center [62, 355] width 7 height 7
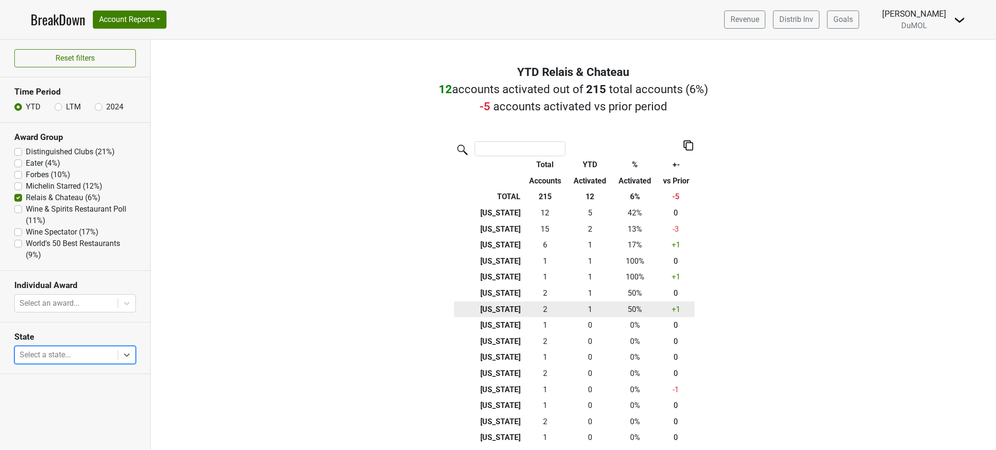
scroll to position [53, 0]
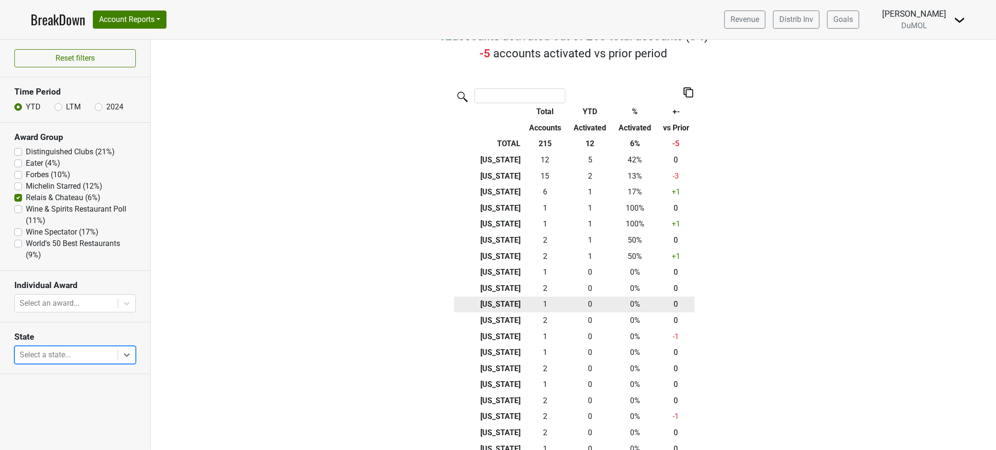
click at [491, 304] on td "[US_STATE]" at bounding box center [488, 305] width 69 height 16
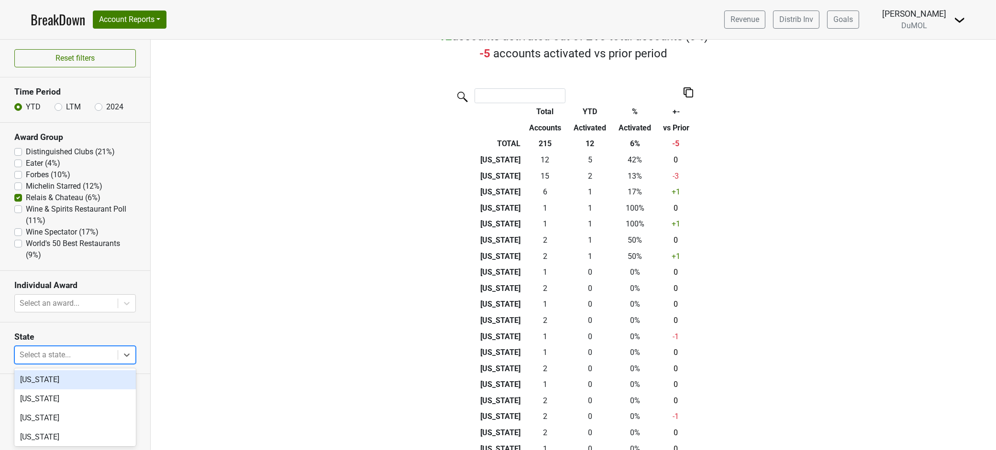
click at [50, 353] on div at bounding box center [66, 355] width 93 height 13
type input "mi"
click at [55, 400] on div "[US_STATE]" at bounding box center [74, 399] width 121 height 19
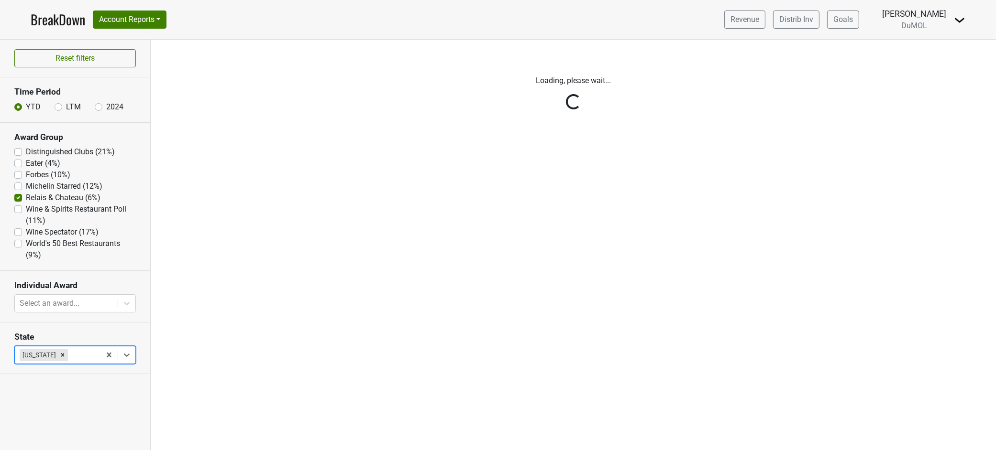
scroll to position [0, 0]
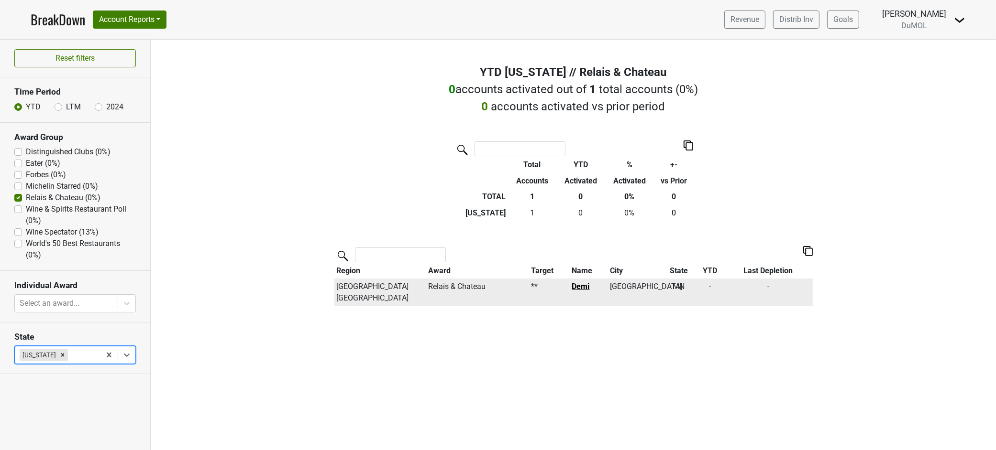
click at [581, 287] on link "Demi" at bounding box center [581, 286] width 18 height 9
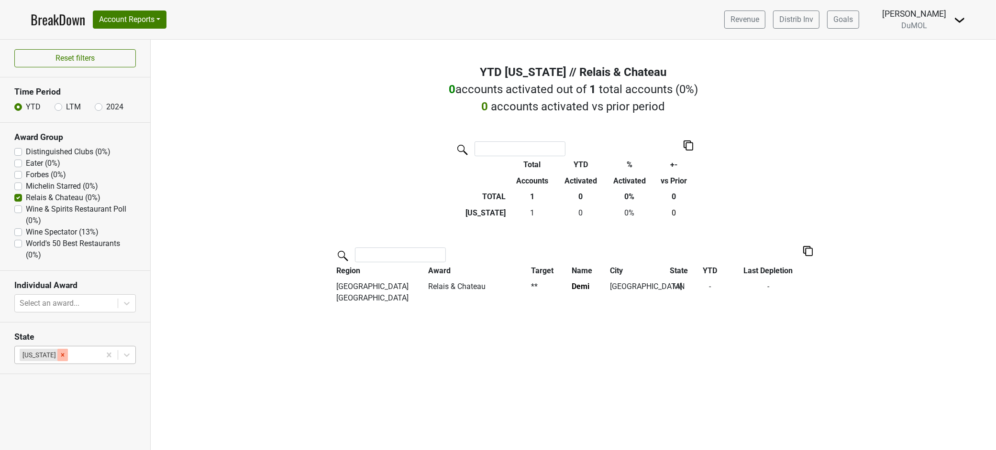
click at [59, 353] on icon "Remove Minnesota" at bounding box center [62, 355] width 7 height 7
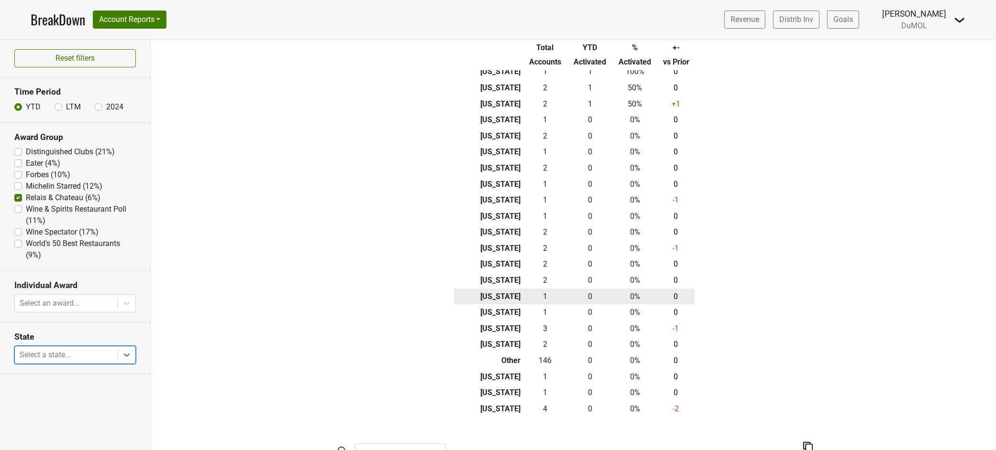
scroll to position [212, 0]
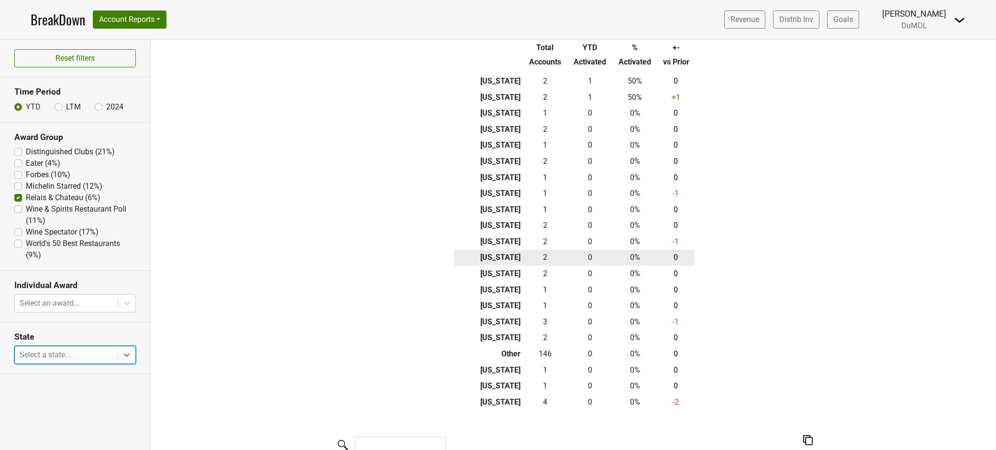
click at [503, 257] on td "[US_STATE]" at bounding box center [488, 258] width 69 height 16
click at [539, 257] on td "2" at bounding box center [545, 258] width 44 height 16
click at [502, 255] on td "[US_STATE]" at bounding box center [488, 258] width 69 height 16
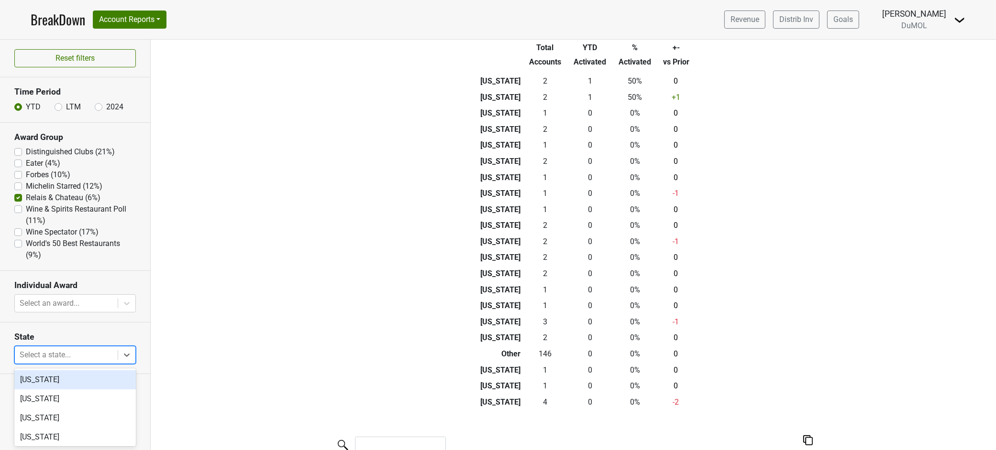
click at [71, 352] on div at bounding box center [66, 355] width 93 height 13
type input "haw"
click at [39, 379] on div "[US_STATE]" at bounding box center [74, 380] width 121 height 19
click at [39, 379] on div "Reset filters Time Period YTD LTM 2024 Award Group Distinguished Clubs (21%) Ea…" at bounding box center [75, 245] width 151 height 411
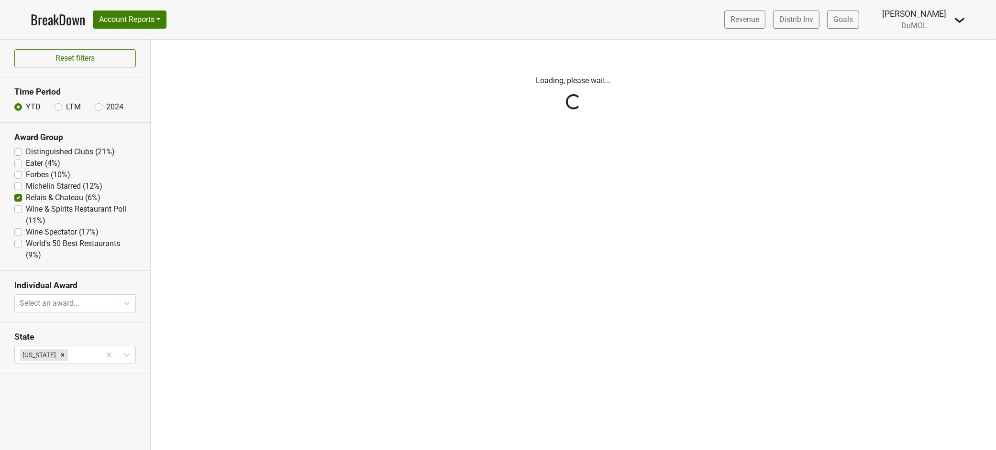
scroll to position [0, 0]
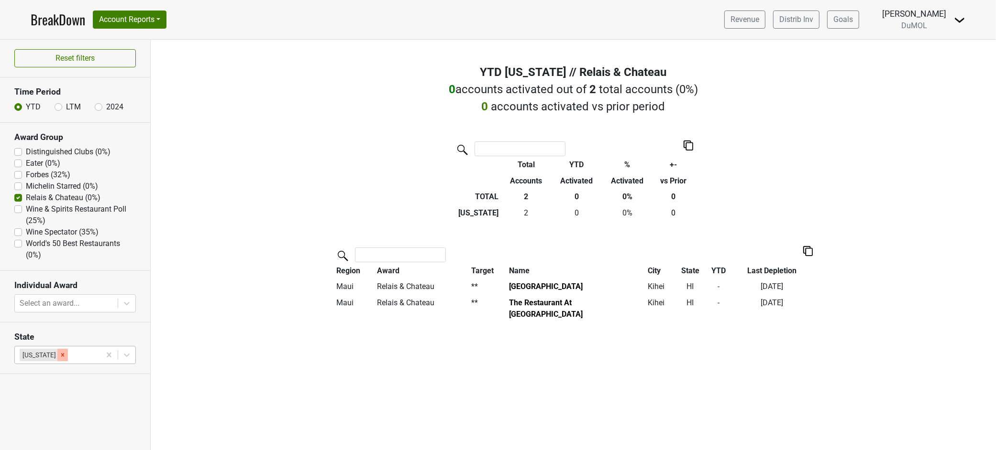
click at [59, 353] on icon "Remove Hawaii" at bounding box center [62, 355] width 7 height 7
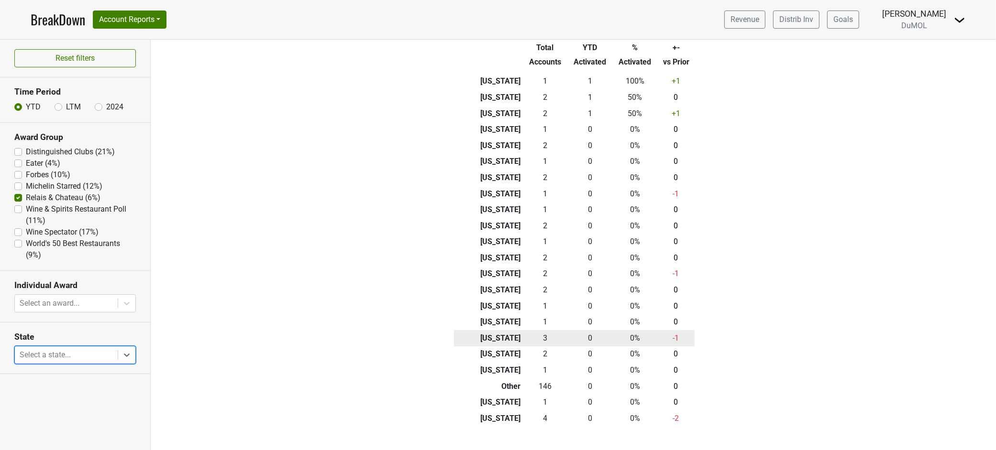
scroll to position [212, 0]
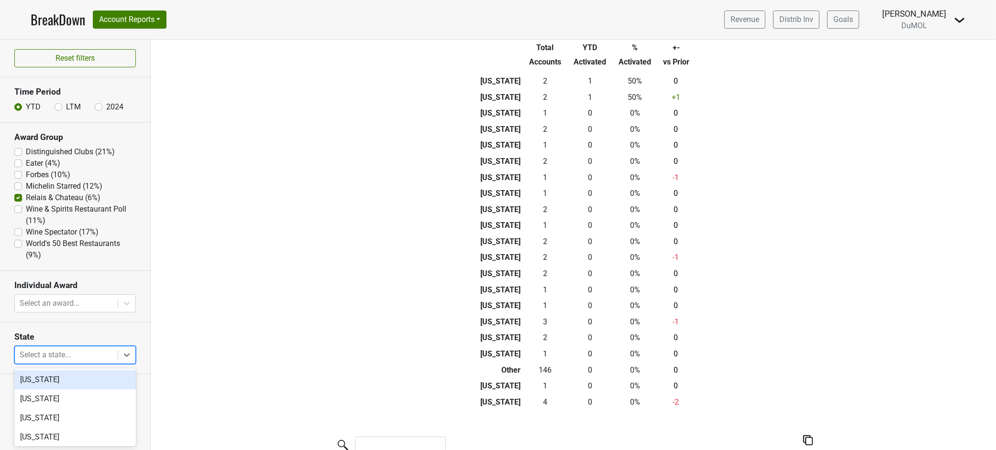
click at [46, 354] on div at bounding box center [66, 355] width 93 height 13
type input "ariz"
click at [46, 383] on div "[US_STATE]" at bounding box center [74, 380] width 121 height 19
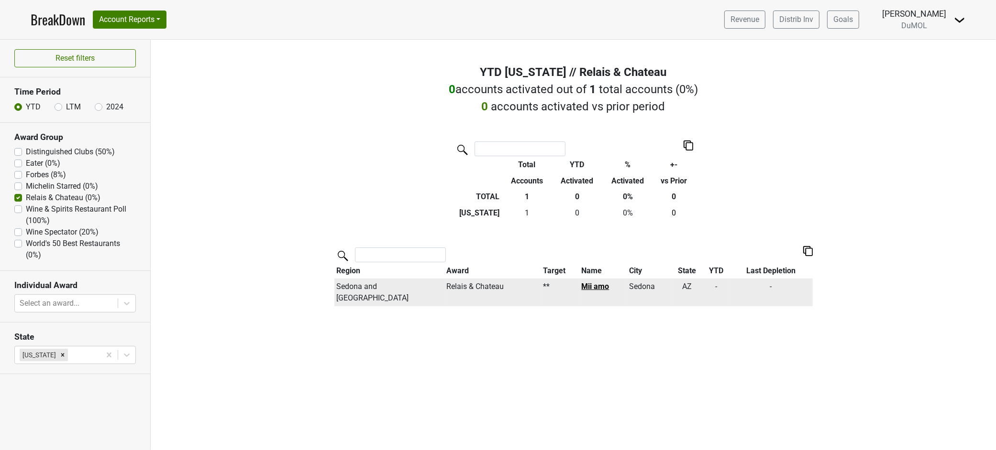
click at [589, 284] on link "Mii amo" at bounding box center [595, 286] width 28 height 9
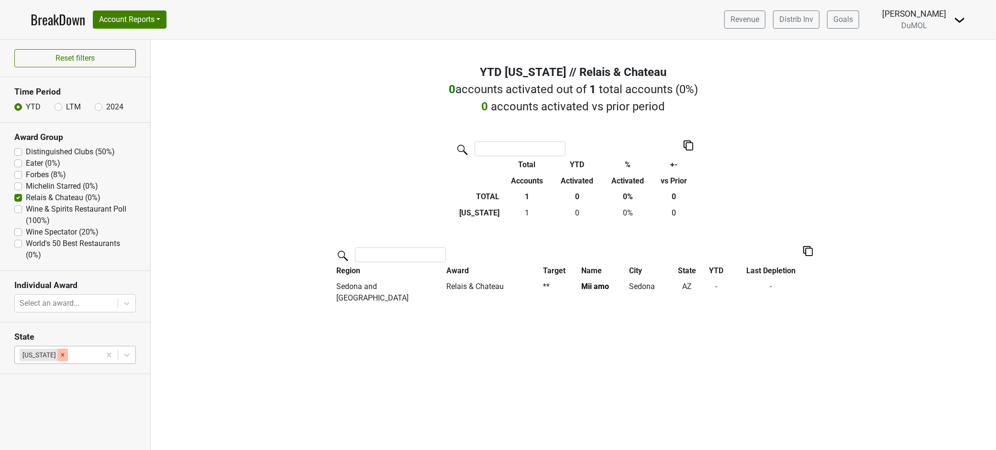
click at [61, 356] on icon "Remove Arizona" at bounding box center [62, 354] width 3 height 3
click at [51, 355] on div "Reset filters Time Period YTD LTM 2024 Award Group Distinguished Clubs (50%) Ea…" at bounding box center [75, 245] width 151 height 411
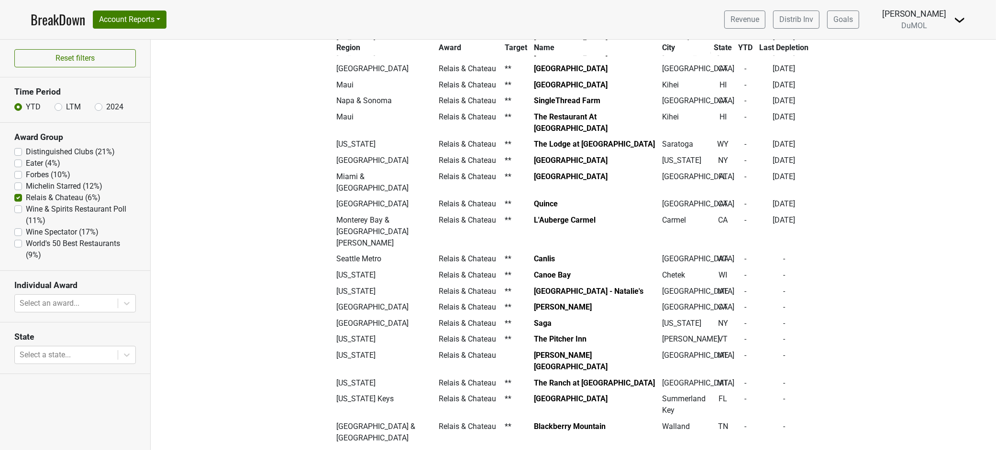
scroll to position [1158, 0]
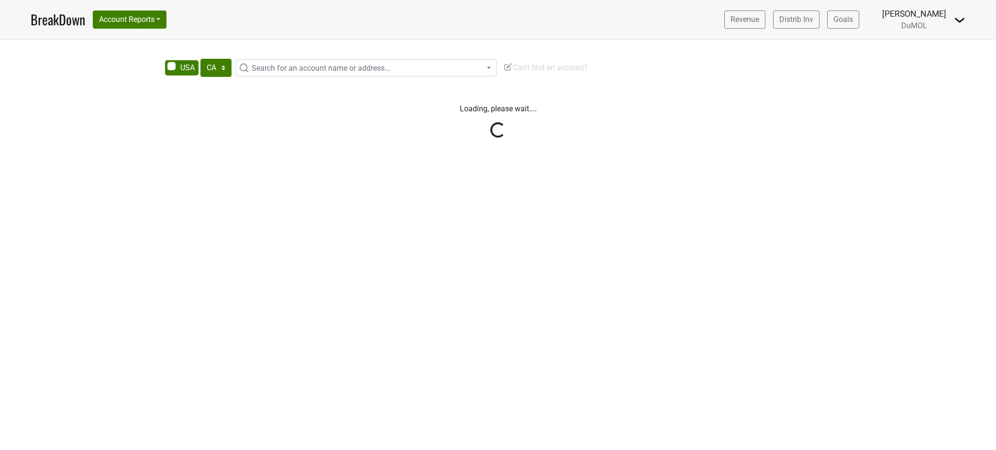
select select "CA"
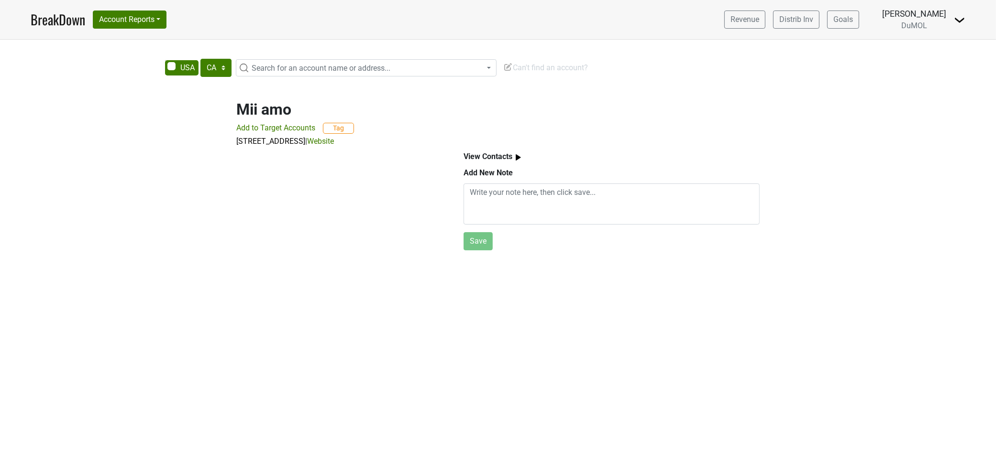
click at [334, 142] on link "Website" at bounding box center [320, 141] width 27 height 9
